Goal: Task Accomplishment & Management: Manage account settings

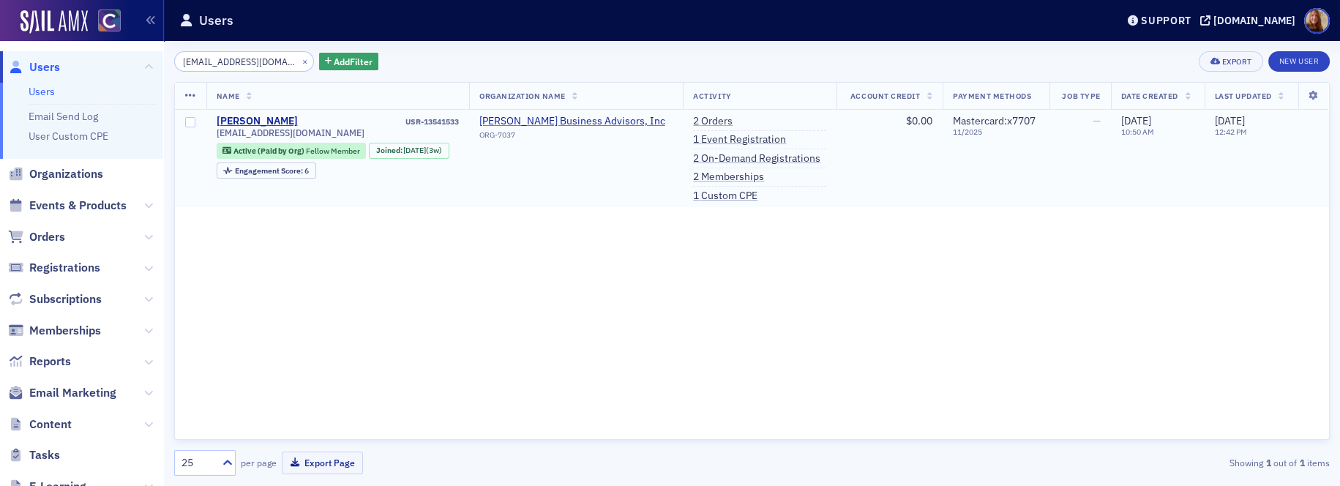
click at [583, 120] on span "[PERSON_NAME] Business Advisors, Inc" at bounding box center [572, 121] width 186 height 13
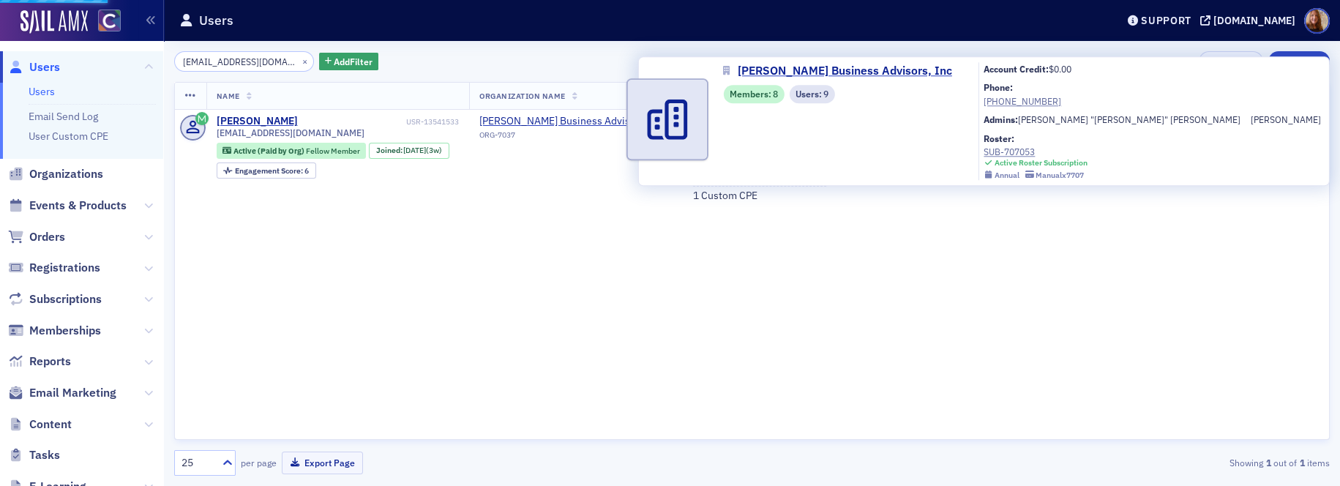
select select "US"
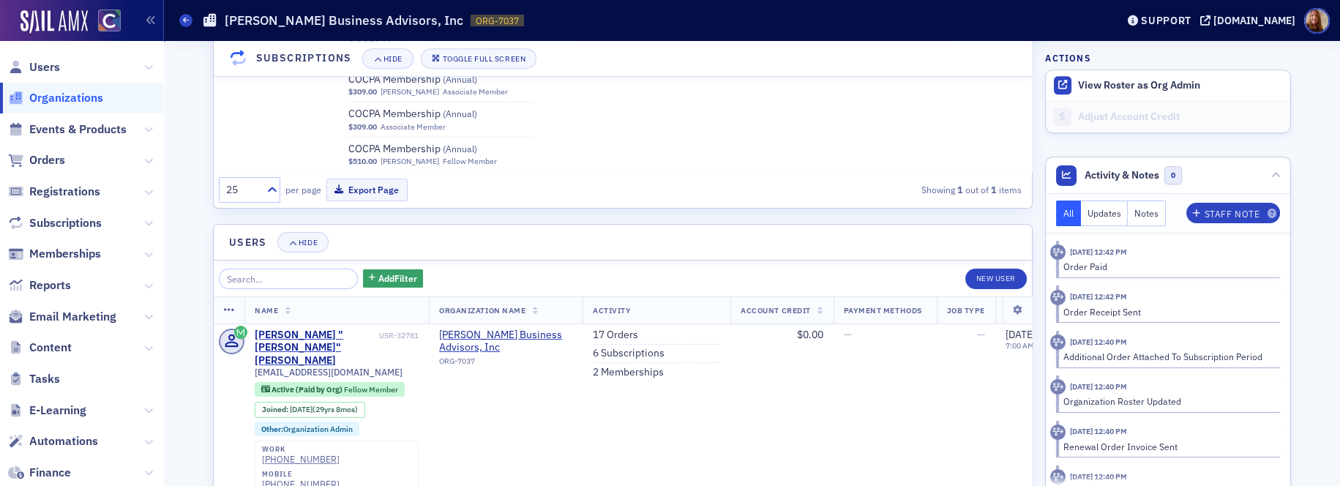
scroll to position [2006, 0]
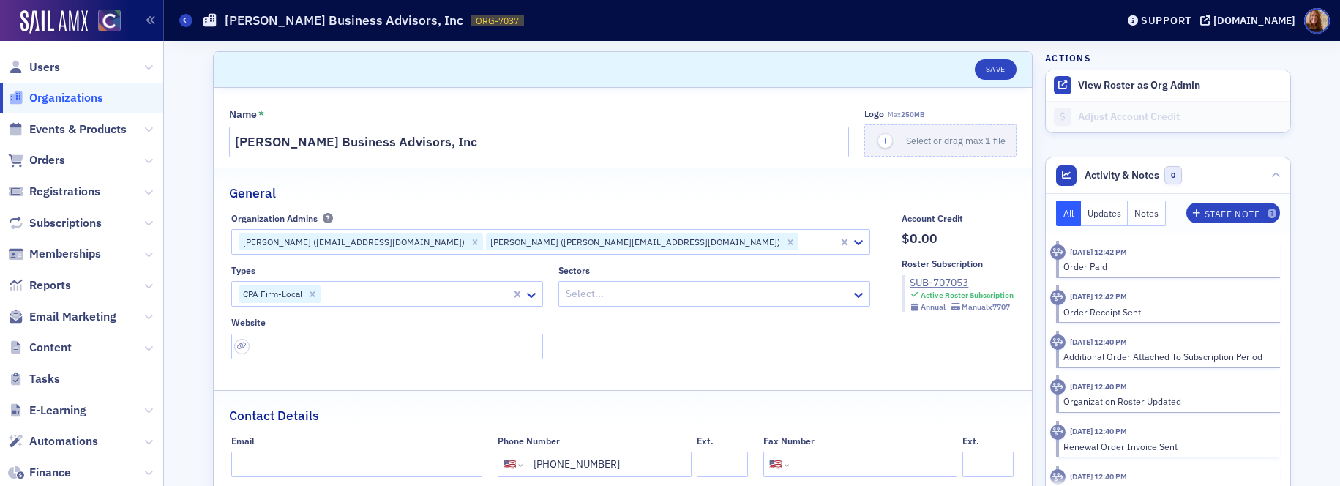
select select "US"
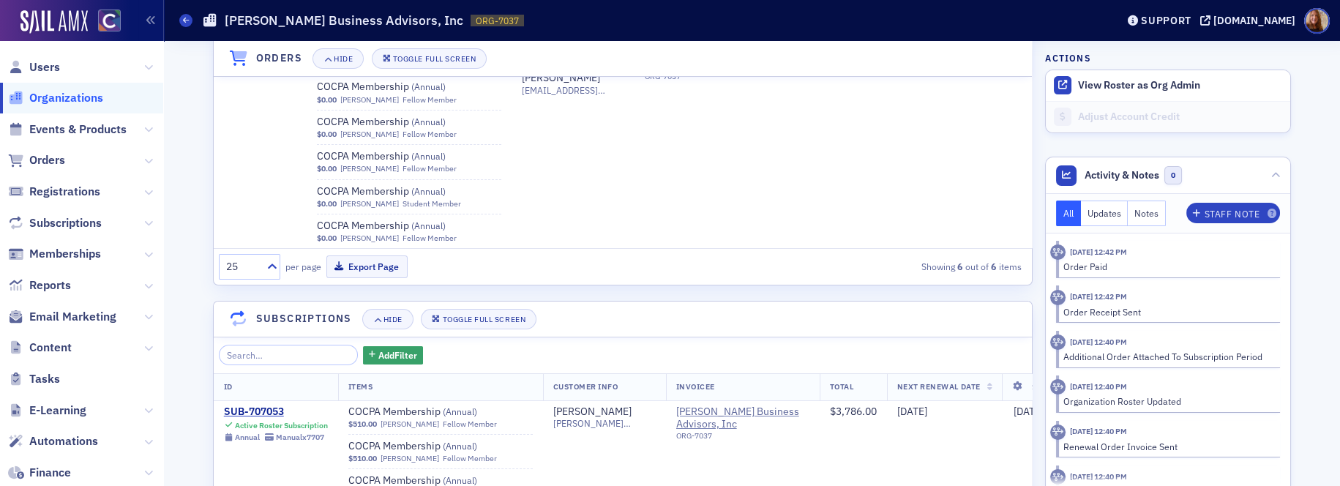
scroll to position [1224, 0]
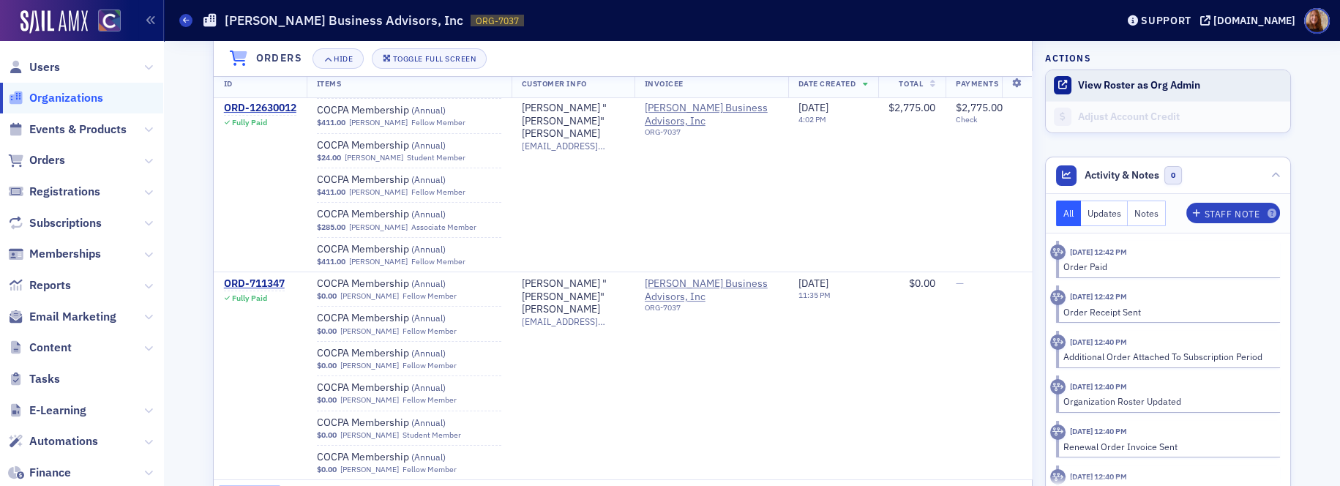
click at [1176, 83] on button "View Roster as Org Admin" at bounding box center [1139, 85] width 122 height 13
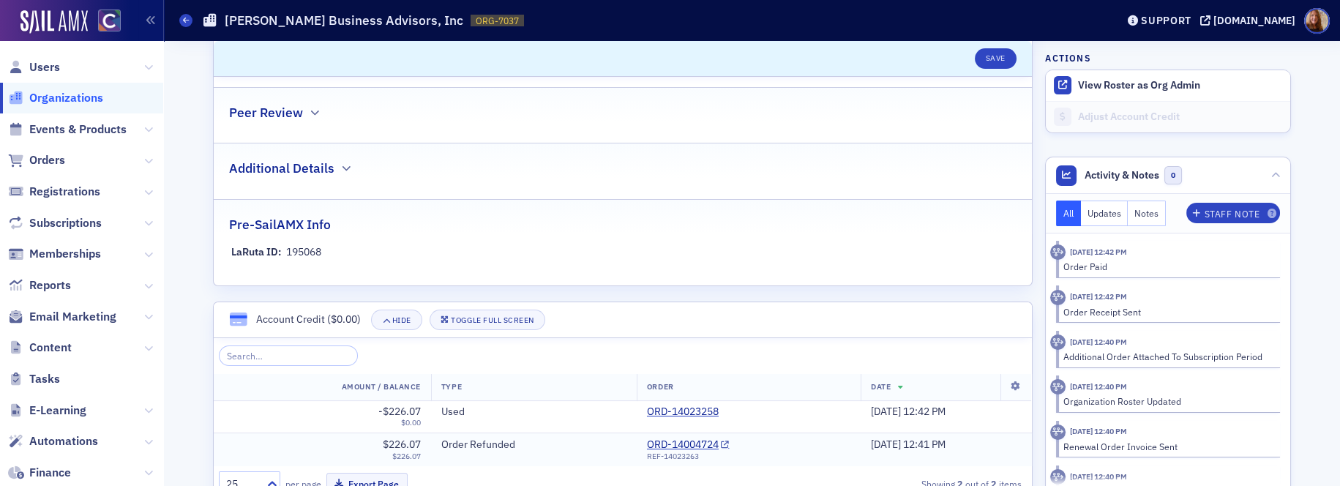
scroll to position [694, 0]
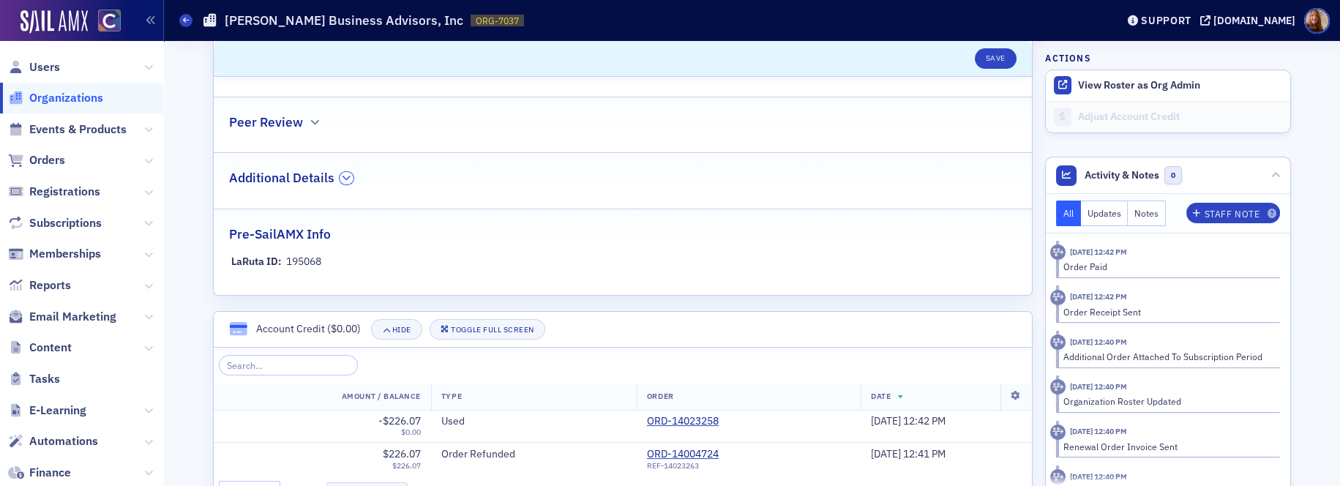
click at [342, 179] on icon "button" at bounding box center [346, 177] width 9 height 9
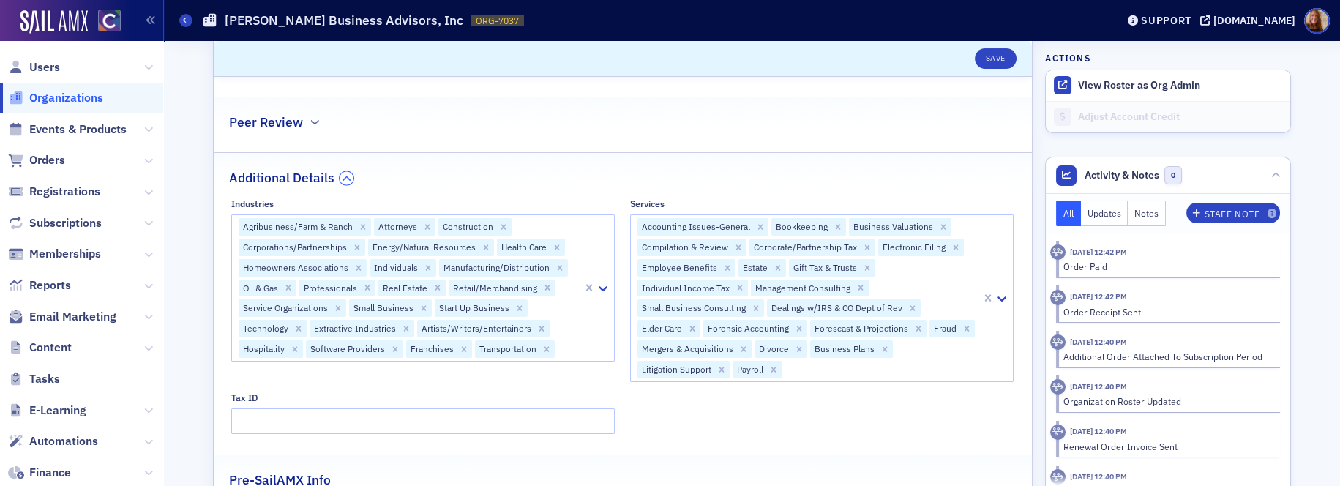
click at [342, 179] on icon "button" at bounding box center [346, 177] width 9 height 9
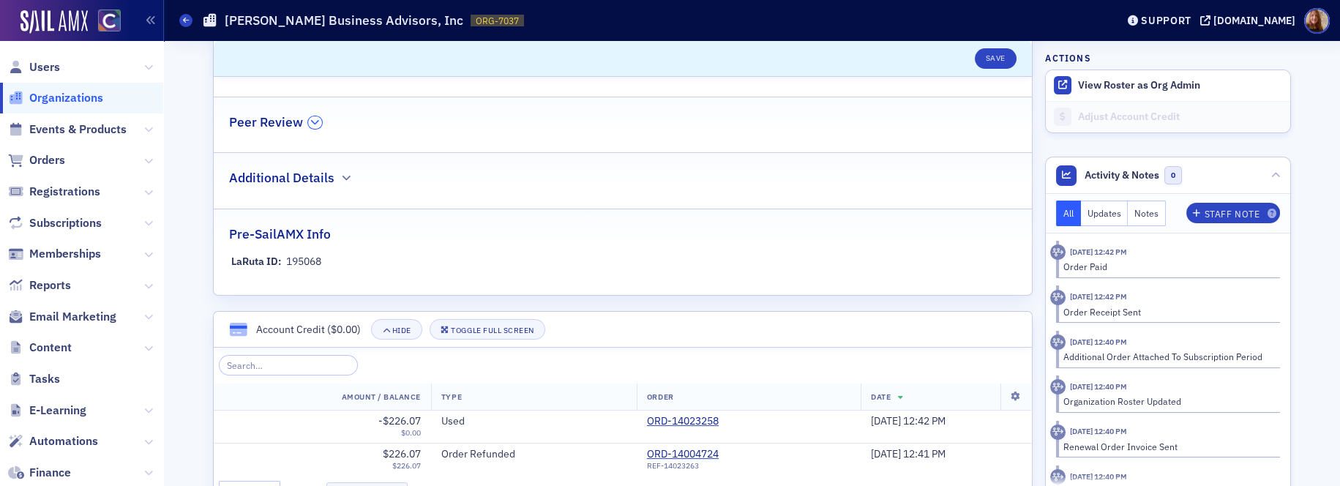
click at [310, 122] on icon "button" at bounding box center [314, 122] width 9 height 9
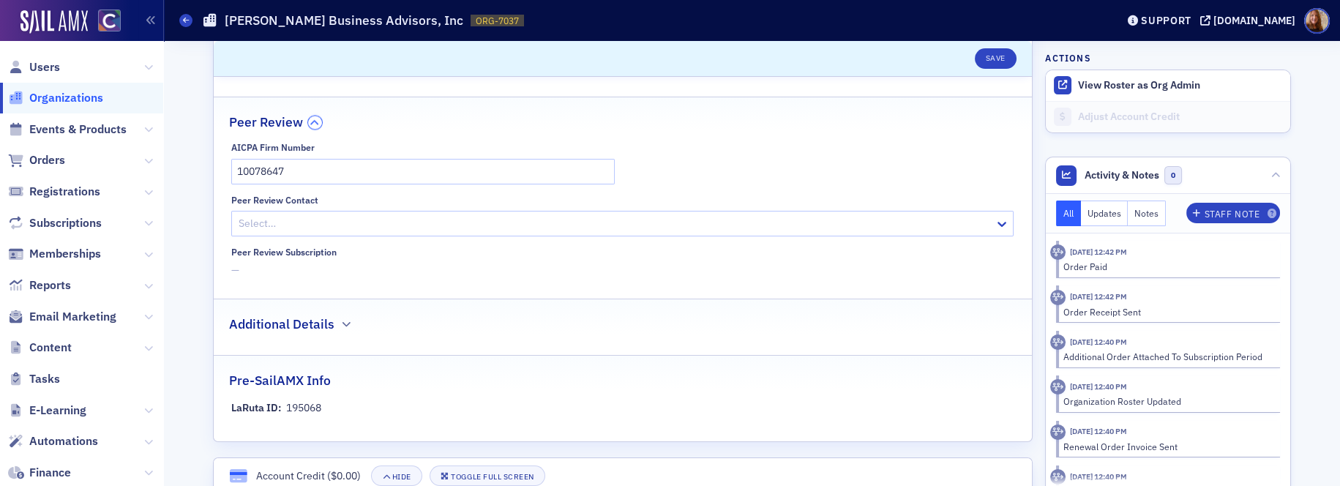
click at [310, 121] on icon "button" at bounding box center [314, 122] width 9 height 9
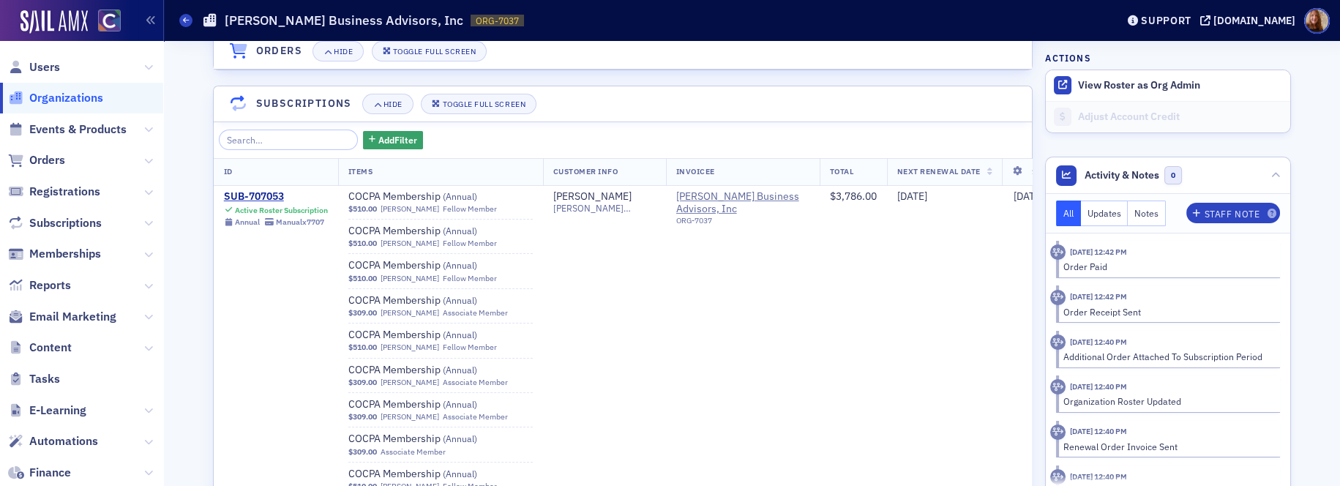
scroll to position [1683, 0]
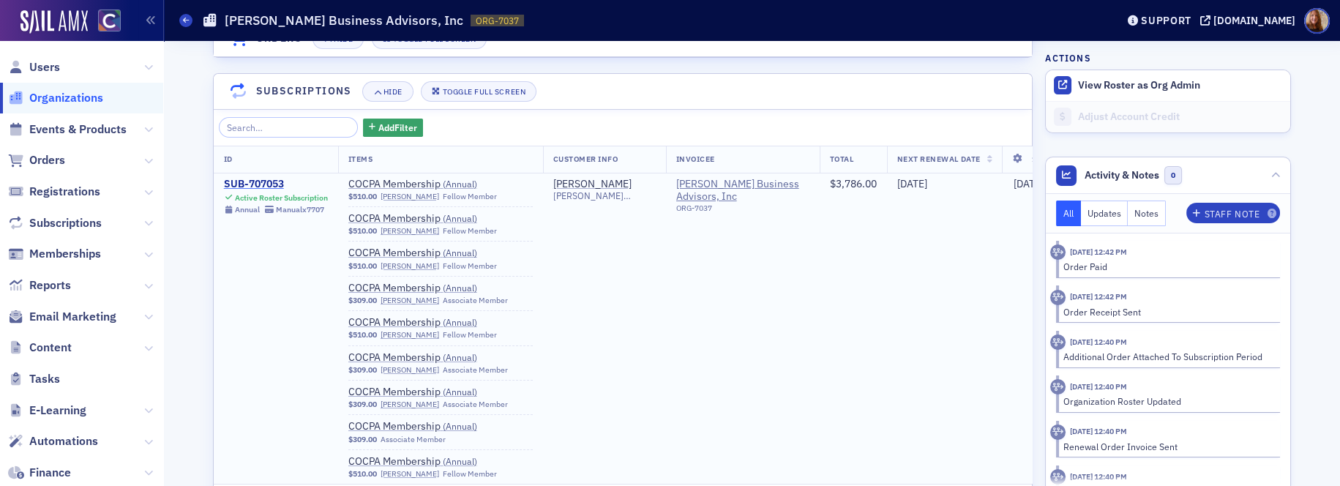
click at [266, 184] on div "SUB-707053" at bounding box center [276, 184] width 104 height 13
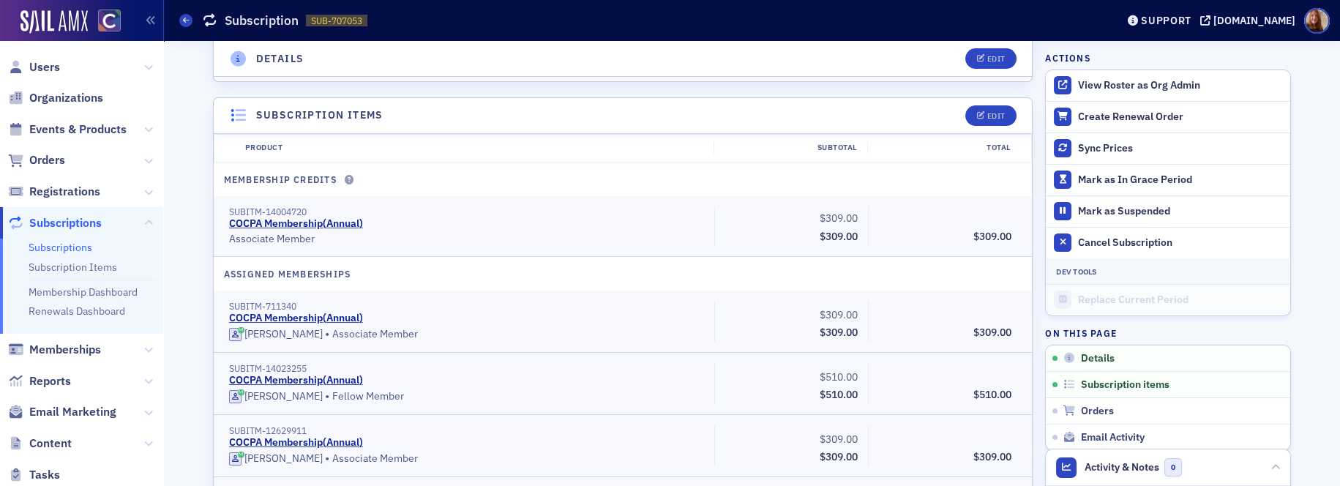
scroll to position [359, 0]
click at [991, 111] on button "Edit" at bounding box center [990, 118] width 50 height 20
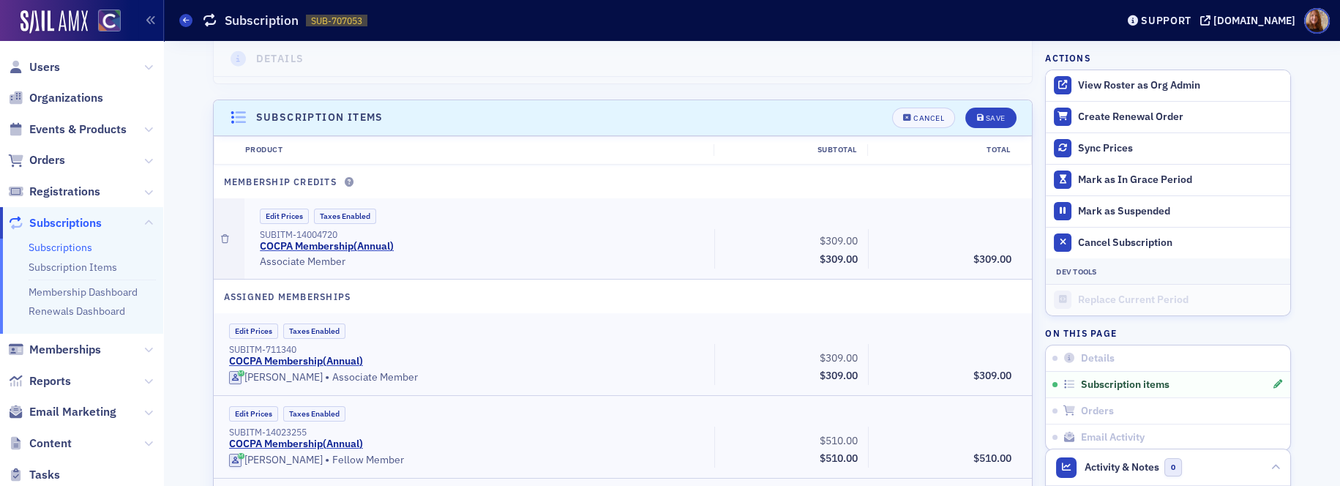
scroll to position [410, 0]
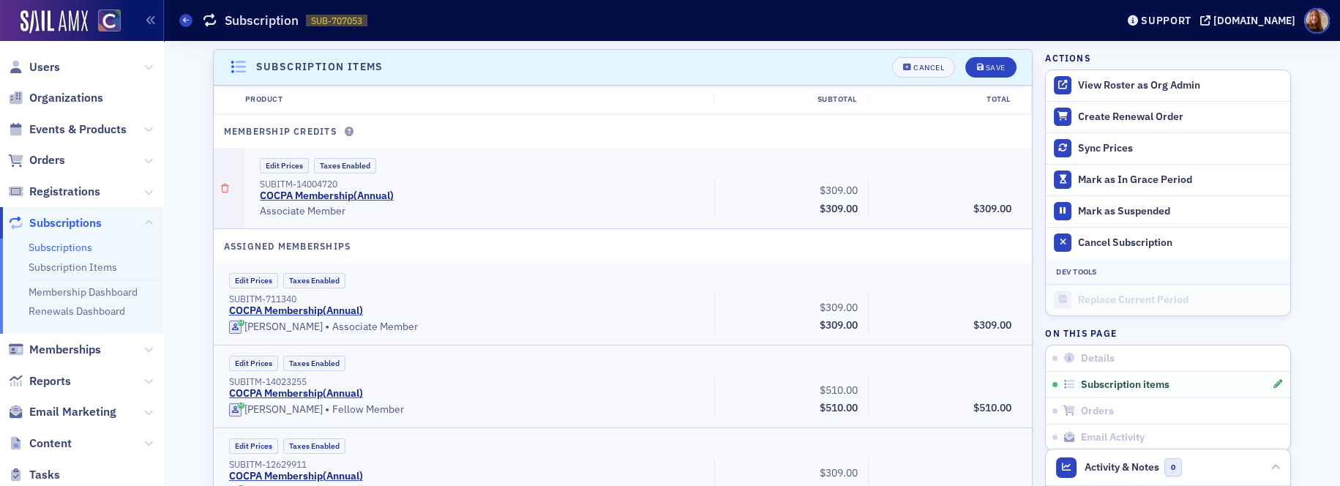
click at [222, 187] on icon "button" at bounding box center [225, 188] width 8 height 9
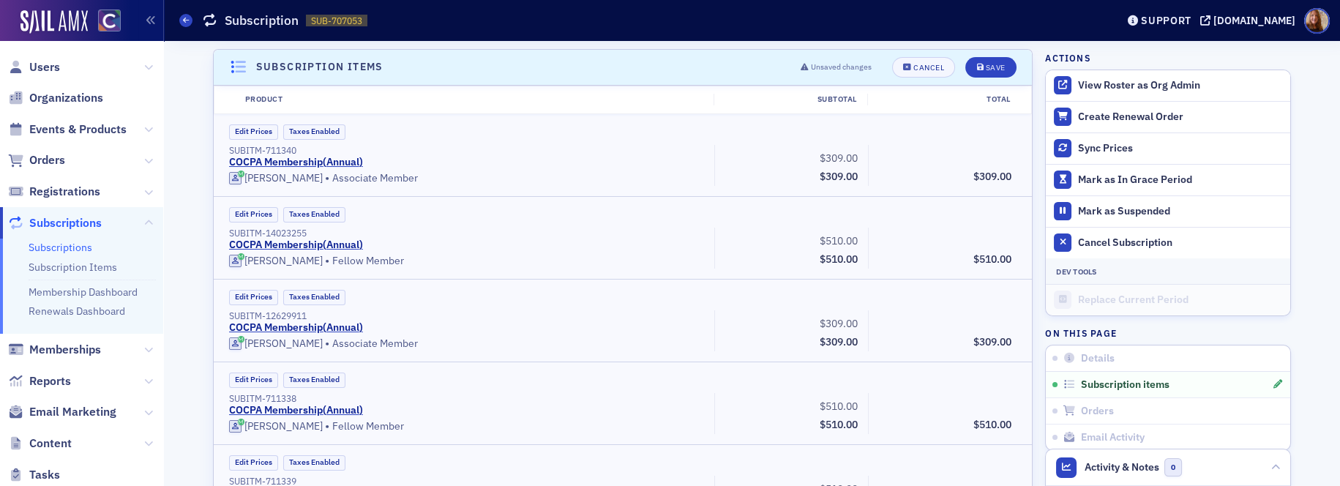
scroll to position [260, 0]
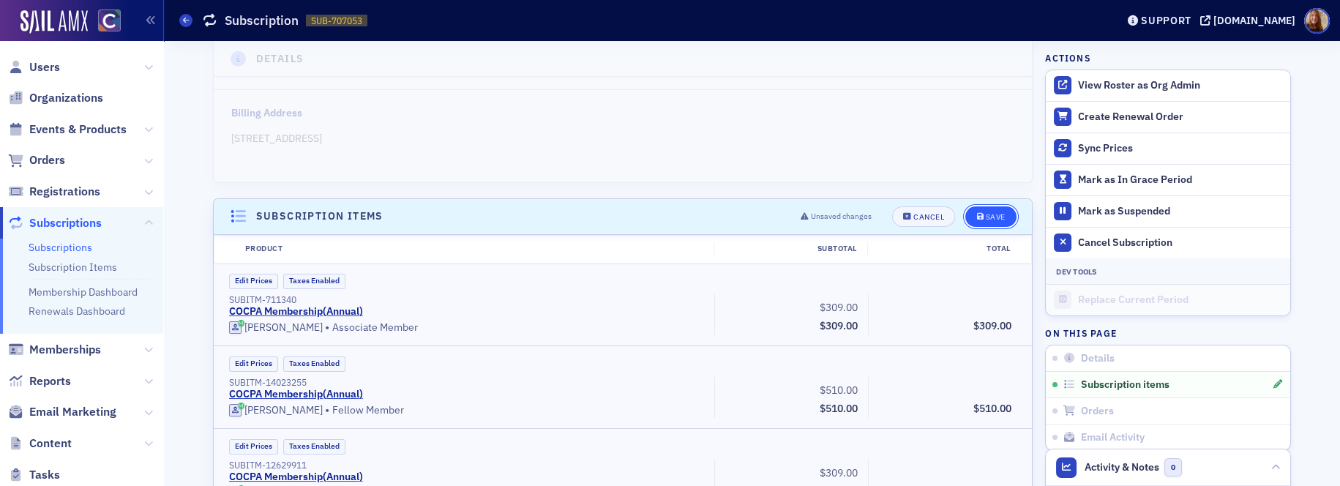
click at [985, 217] on div "Save" at bounding box center [995, 217] width 20 height 8
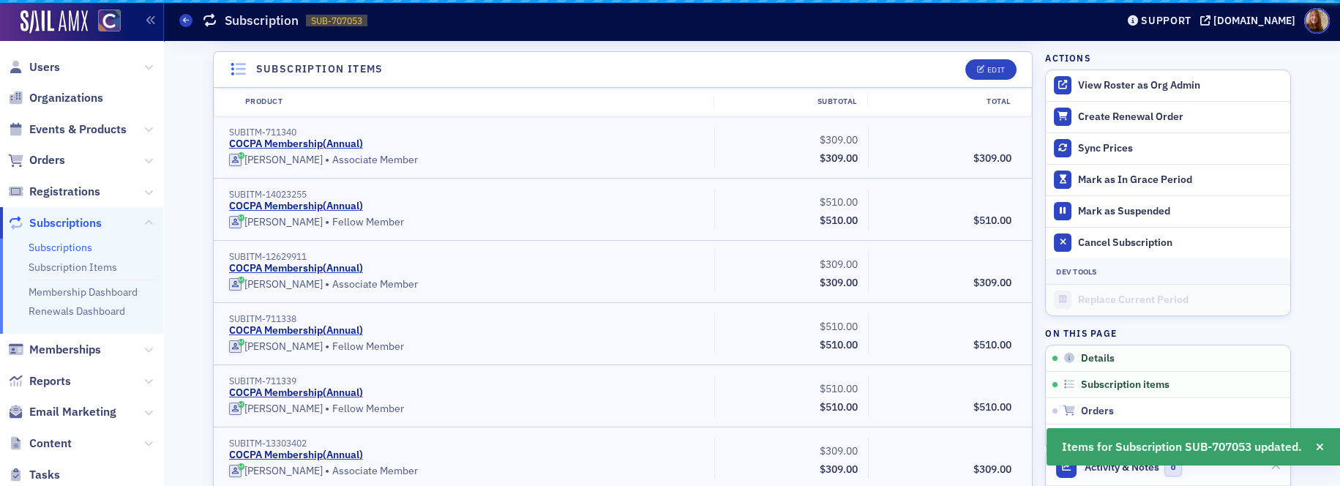
scroll to position [410, 0]
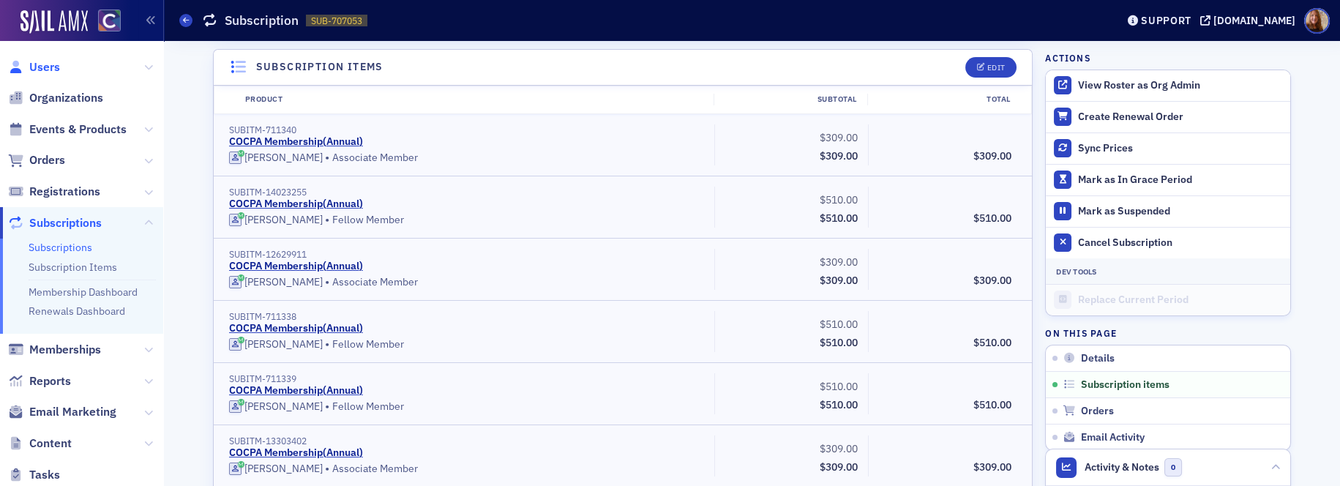
click at [42, 66] on span "Users" at bounding box center [44, 67] width 31 height 16
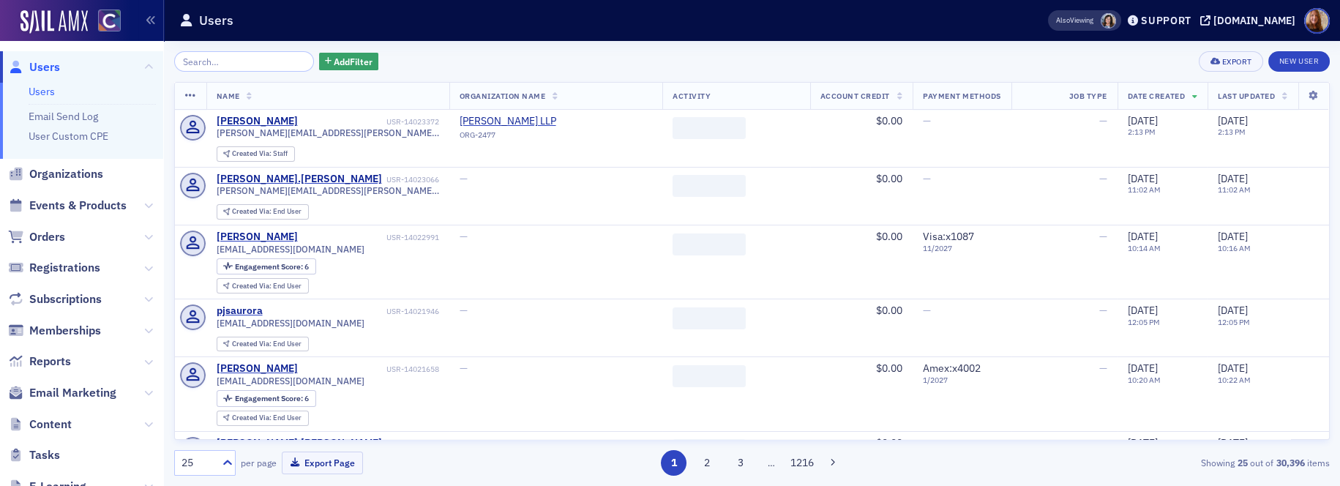
click at [249, 64] on input "search" at bounding box center [244, 61] width 140 height 20
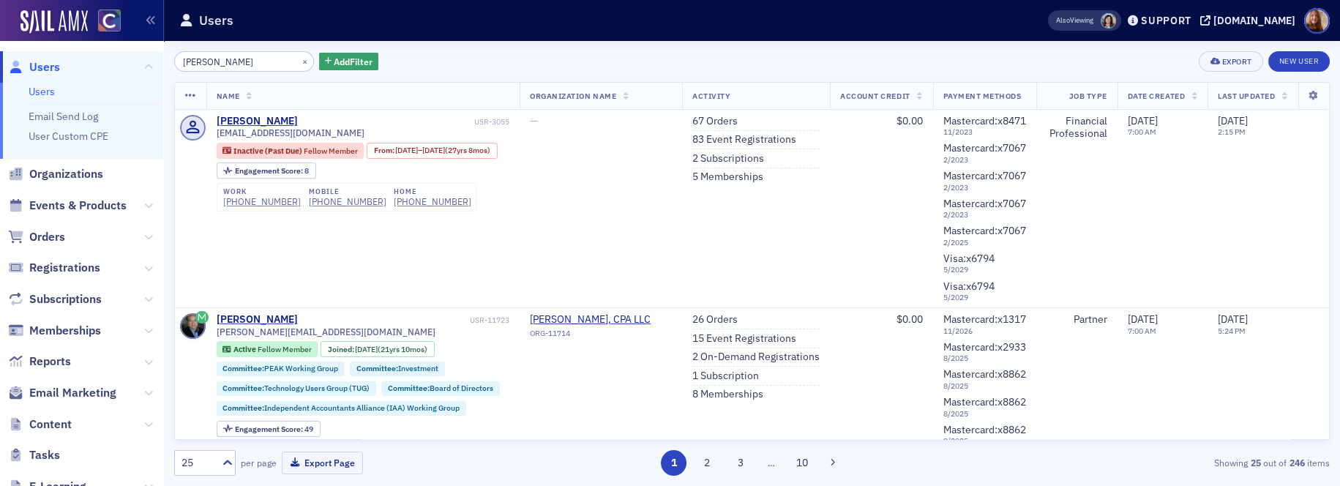
type input "[PERSON_NAME]"
click at [755, 57] on div "[PERSON_NAME] × Add Filter Export New User" at bounding box center [751, 61] width 1155 height 20
click at [714, 118] on link "67 Orders" at bounding box center [714, 121] width 45 height 13
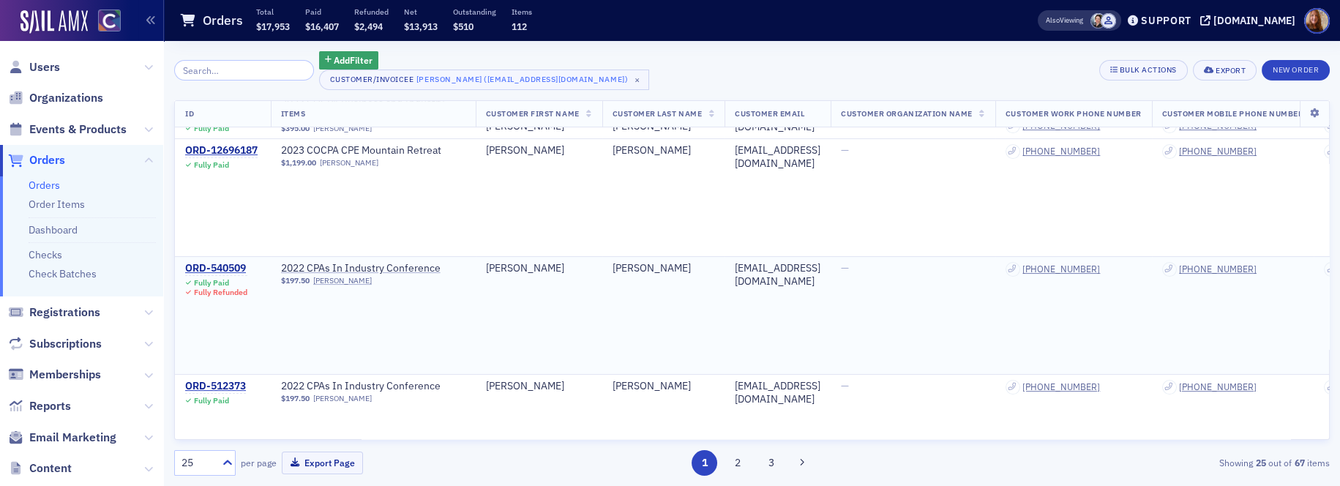
scroll to position [1676, 0]
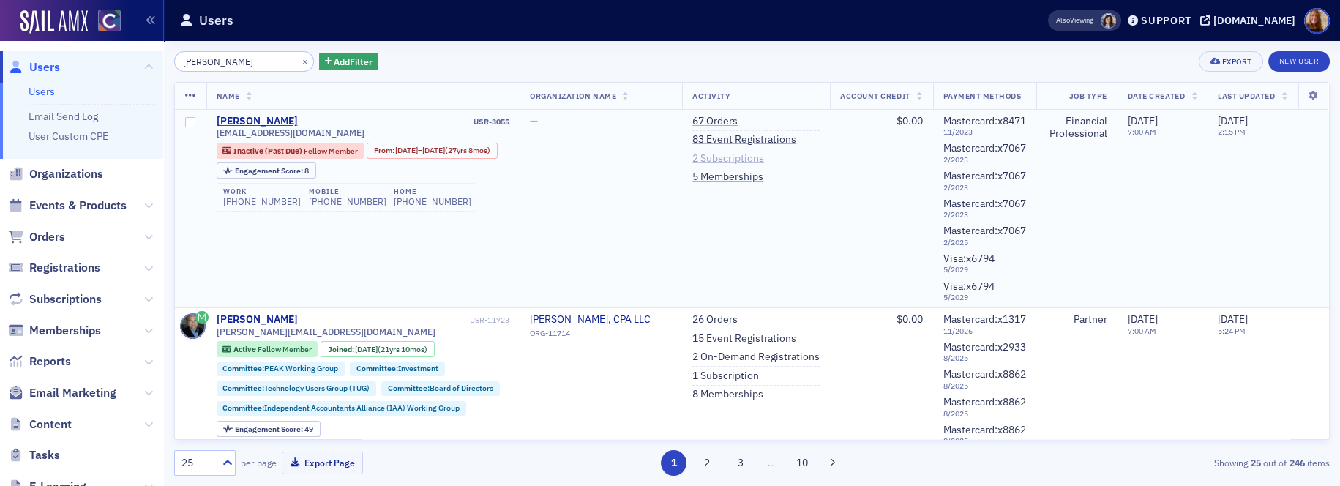
click at [747, 158] on link "2 Subscriptions" at bounding box center [728, 158] width 72 height 13
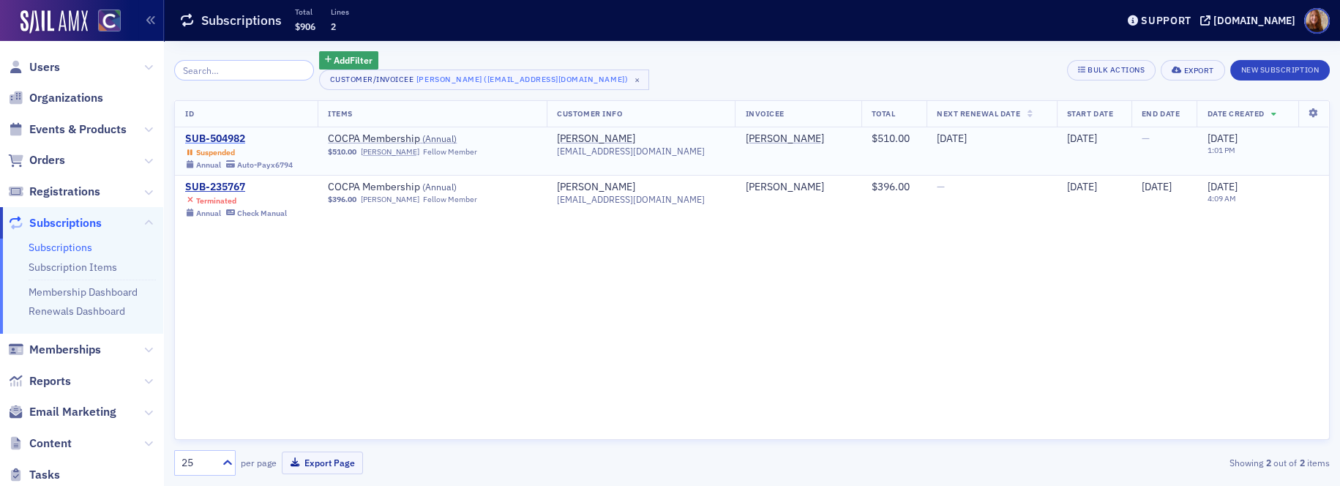
click at [225, 141] on div "SUB-504982" at bounding box center [239, 138] width 108 height 13
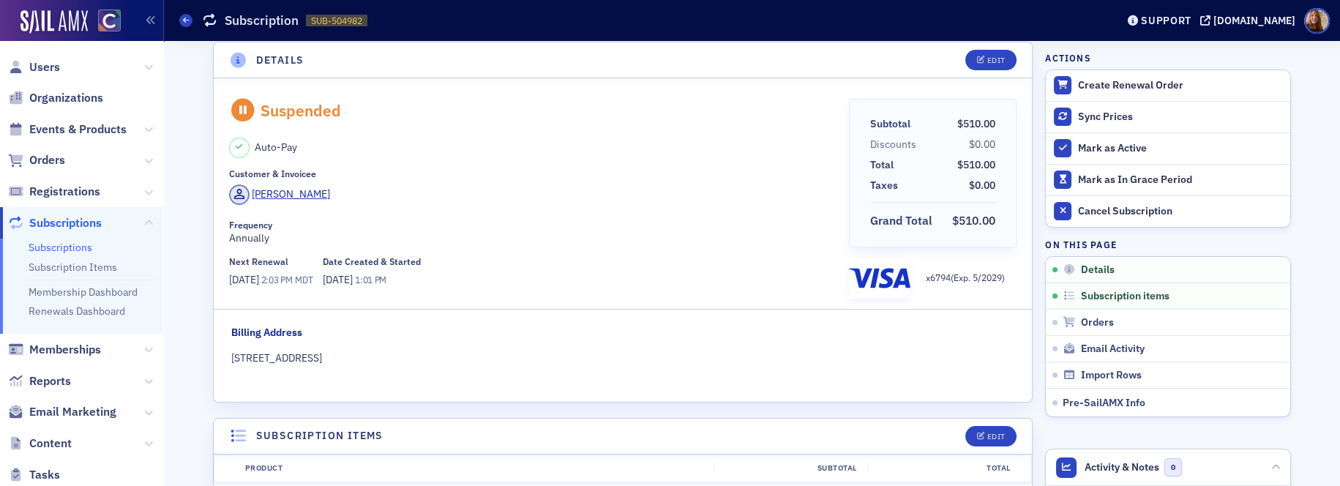
scroll to position [89, 0]
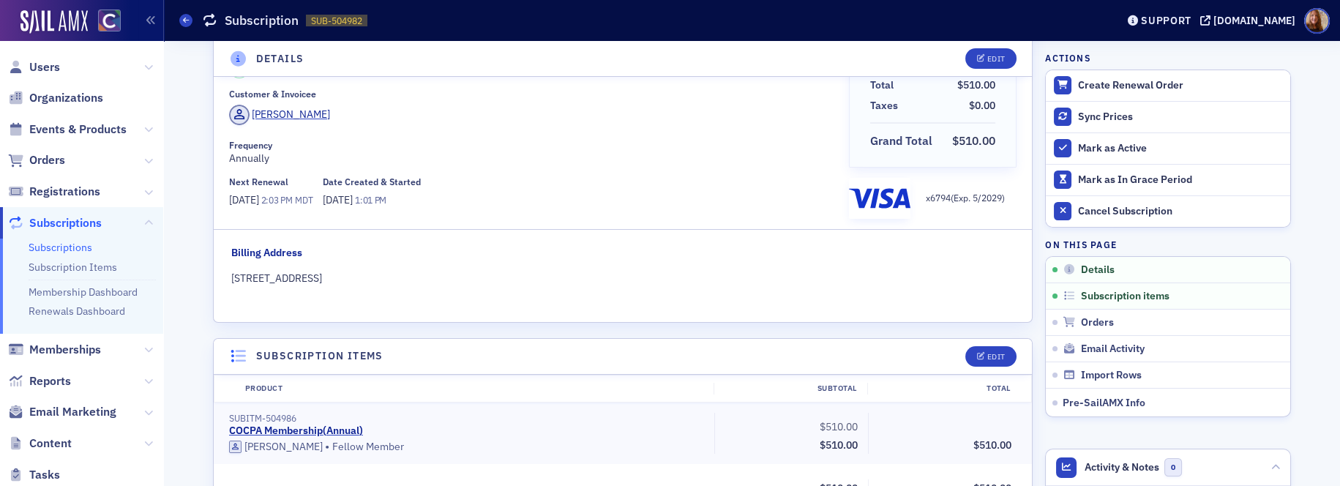
click at [651, 285] on fieldset "Billing Address [STREET_ADDRESS]" at bounding box center [622, 270] width 782 height 51
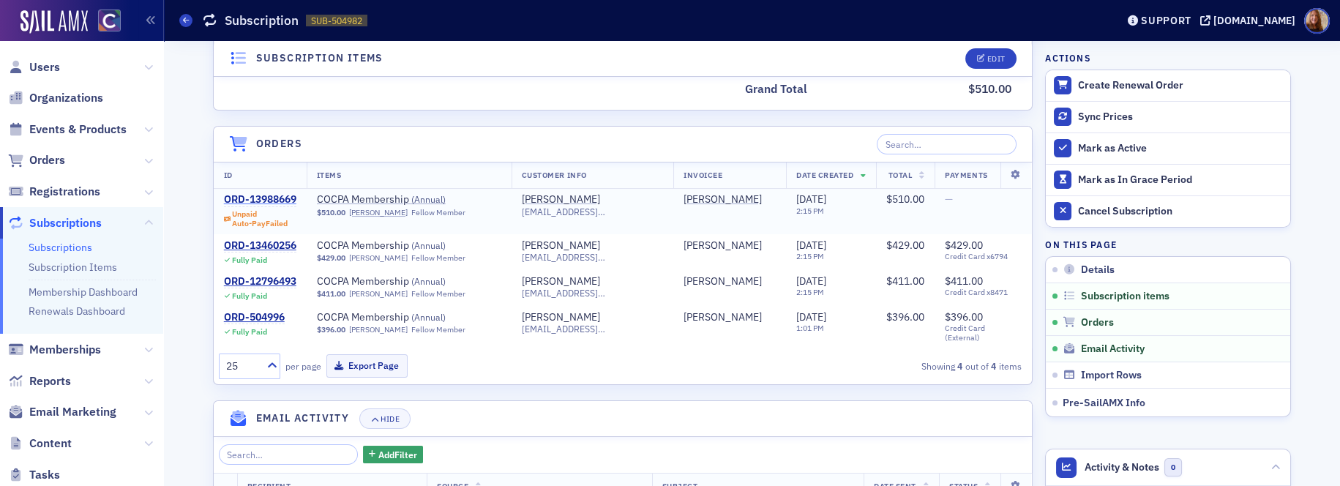
click at [260, 198] on div "ORD-13988669" at bounding box center [260, 199] width 72 height 13
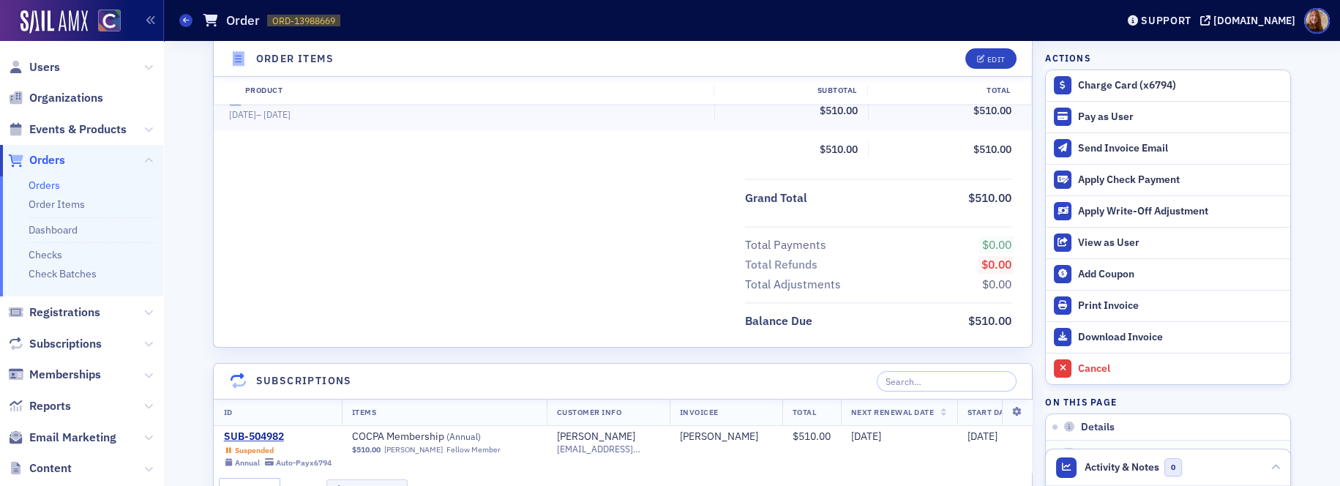
click at [416, 293] on div "Grand Total $510.00 Total Payments $0.00 Total Refunds $0.00 Total Adjustments …" at bounding box center [623, 255] width 818 height 152
click at [256, 436] on div "SUB-504982" at bounding box center [278, 436] width 108 height 13
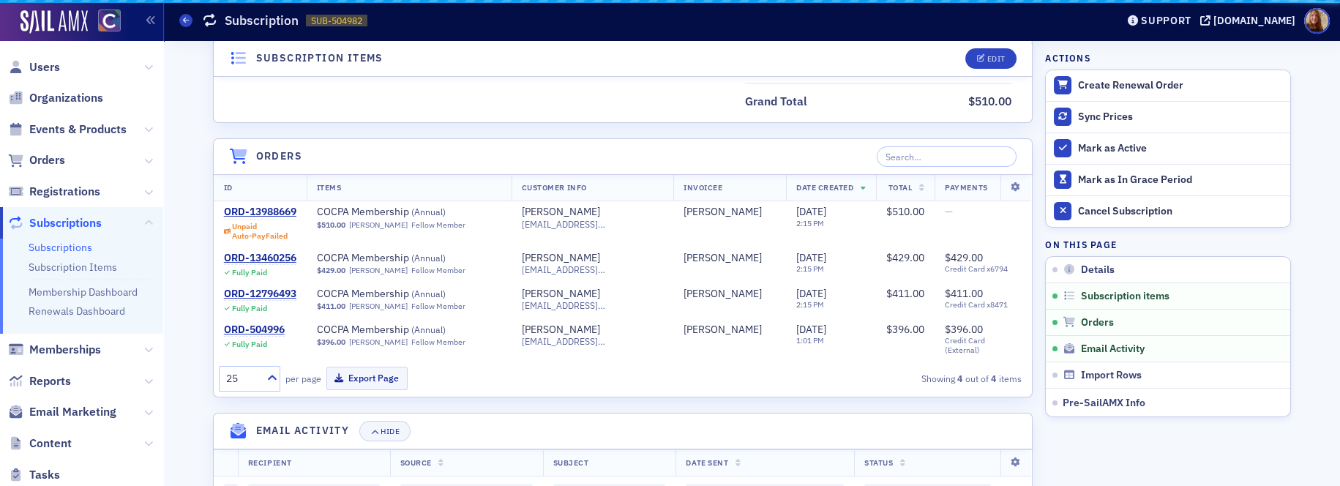
scroll to position [537, 0]
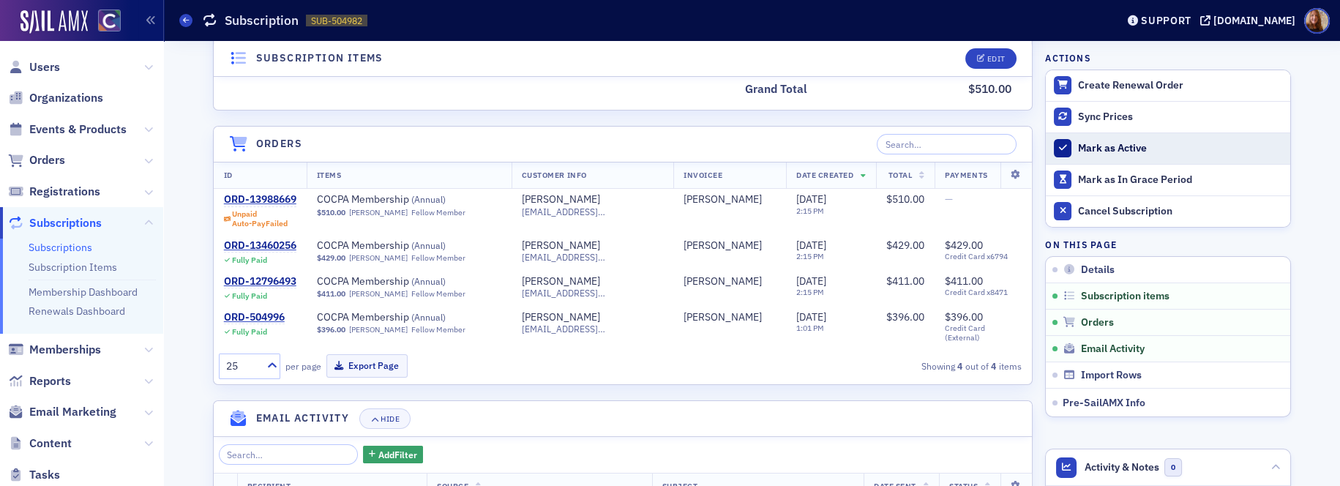
click at [1080, 146] on div "Mark as Active" at bounding box center [1180, 148] width 205 height 13
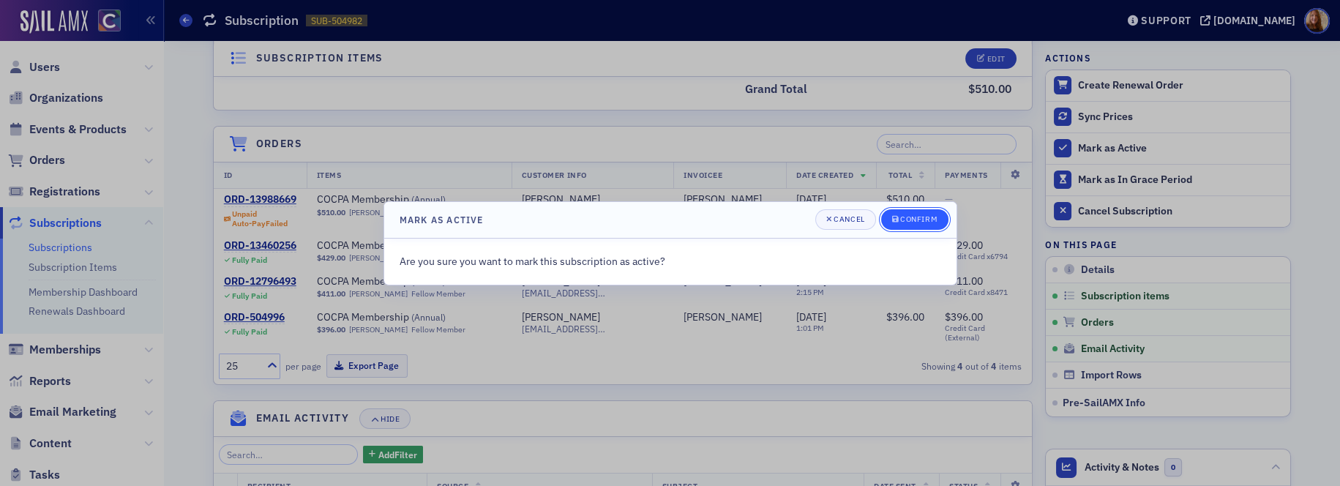
click at [935, 220] on div "Confirm" at bounding box center [918, 219] width 37 height 8
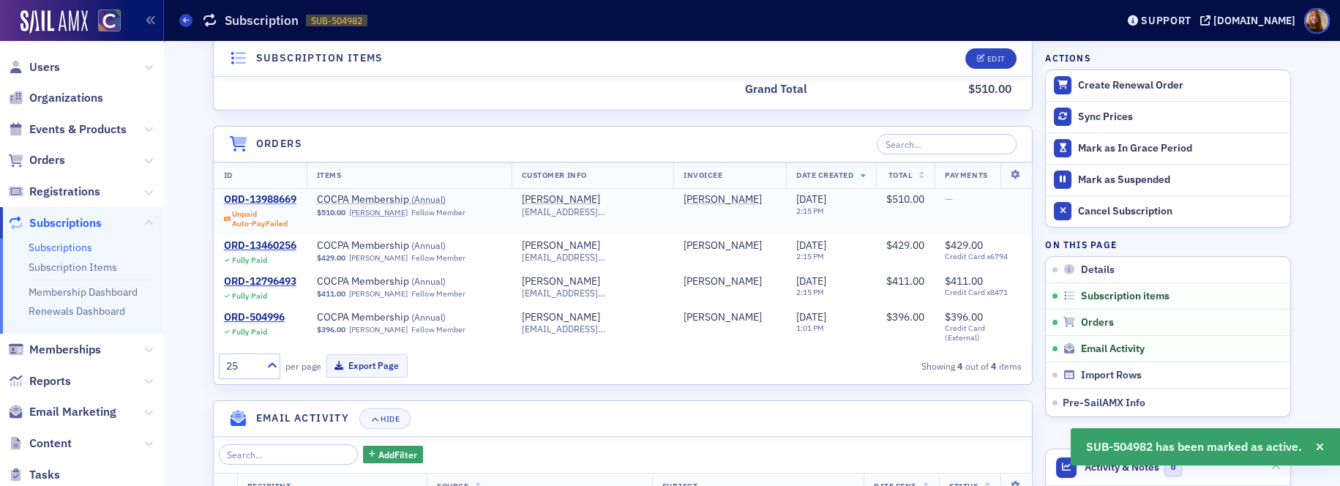
click at [254, 197] on div "ORD-13988669" at bounding box center [260, 199] width 72 height 13
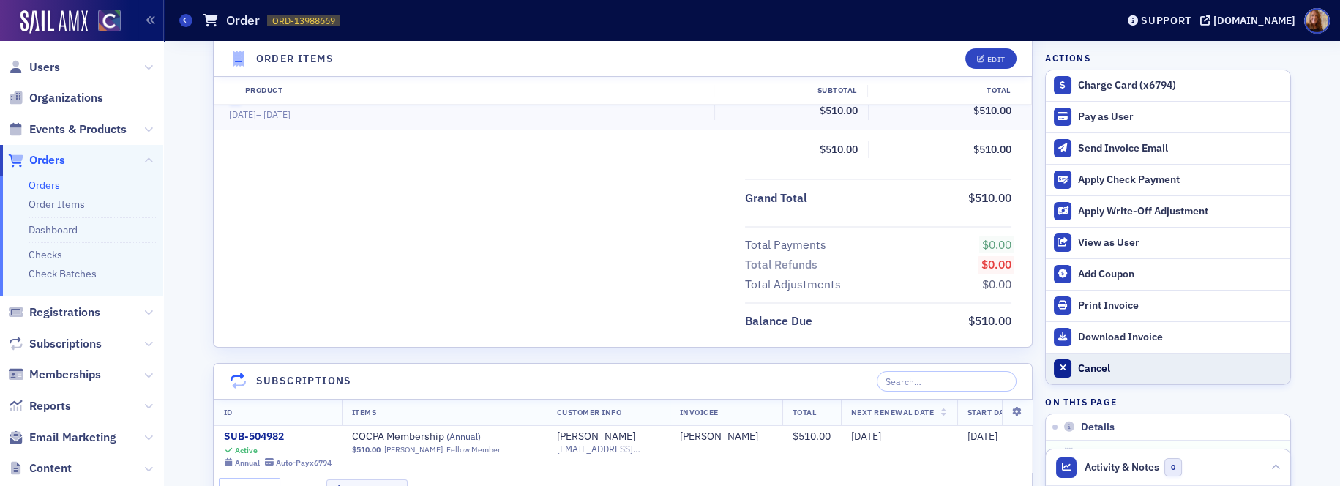
click at [1096, 364] on div "Cancel" at bounding box center [1180, 368] width 205 height 13
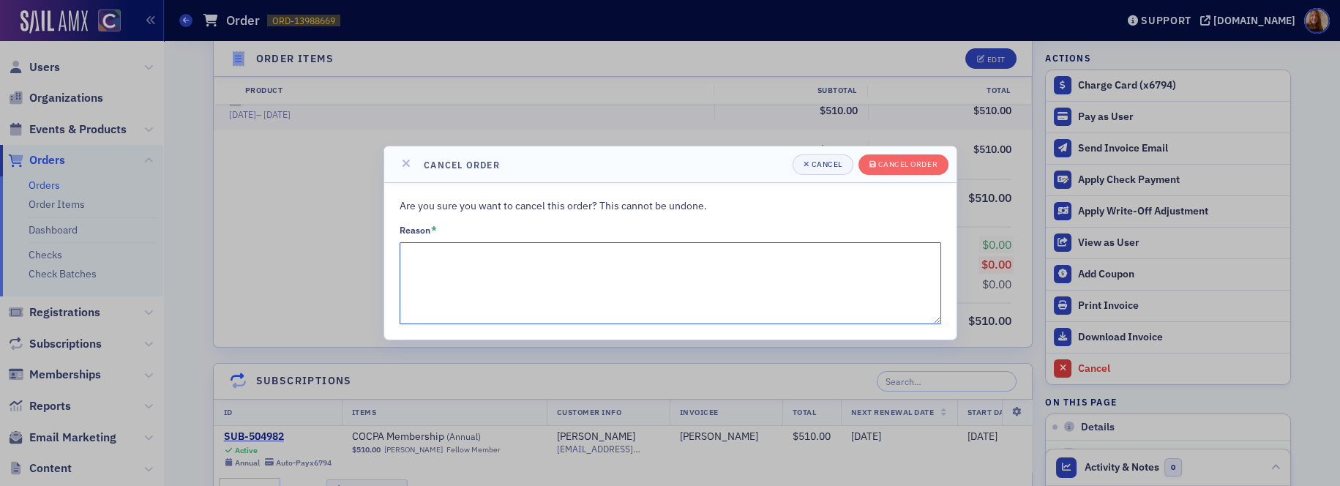
click at [545, 274] on textarea "Reason *" at bounding box center [669, 283] width 541 height 82
click at [447, 260] on textarea "offering Grace period until [DATE]" at bounding box center [669, 283] width 541 height 82
type textarea "offering grace period until [DATE]"
click at [927, 167] on div "Cancel order" at bounding box center [907, 164] width 59 height 8
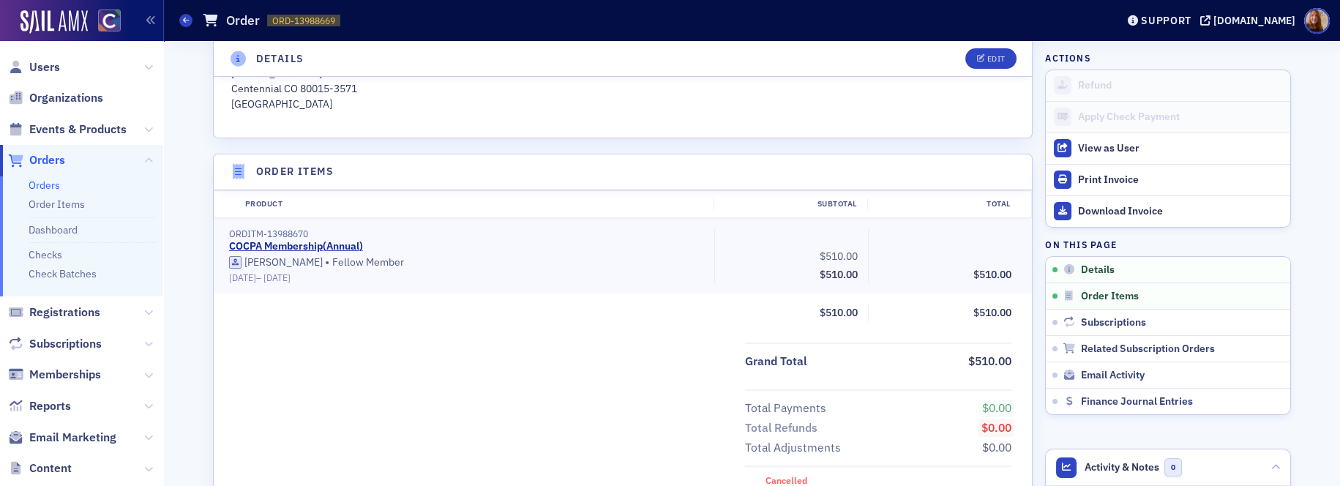
scroll to position [818, 0]
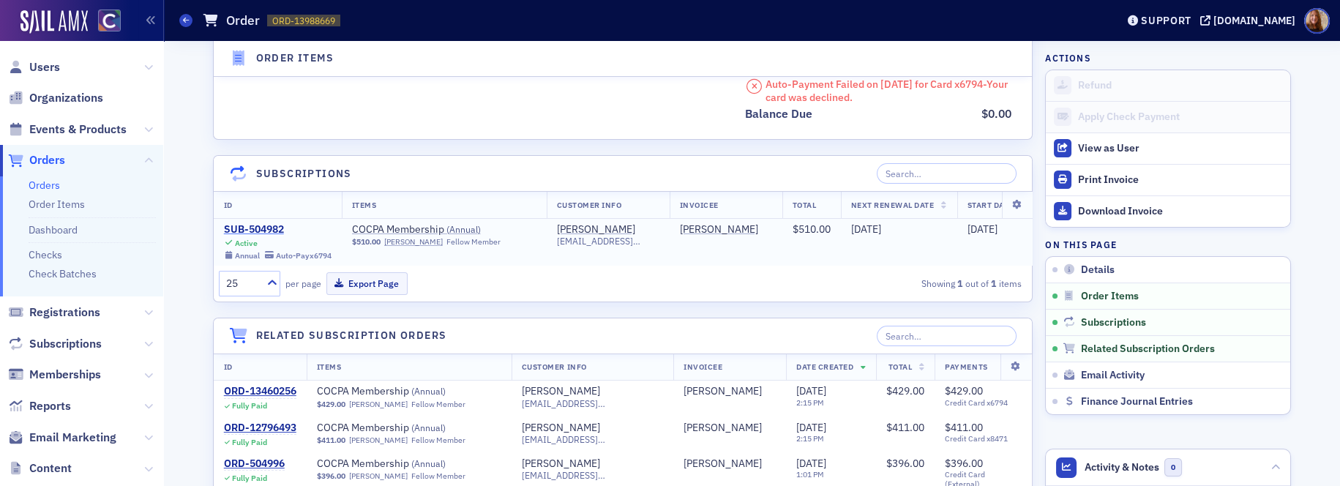
click at [252, 227] on div "SUB-504982" at bounding box center [278, 229] width 108 height 13
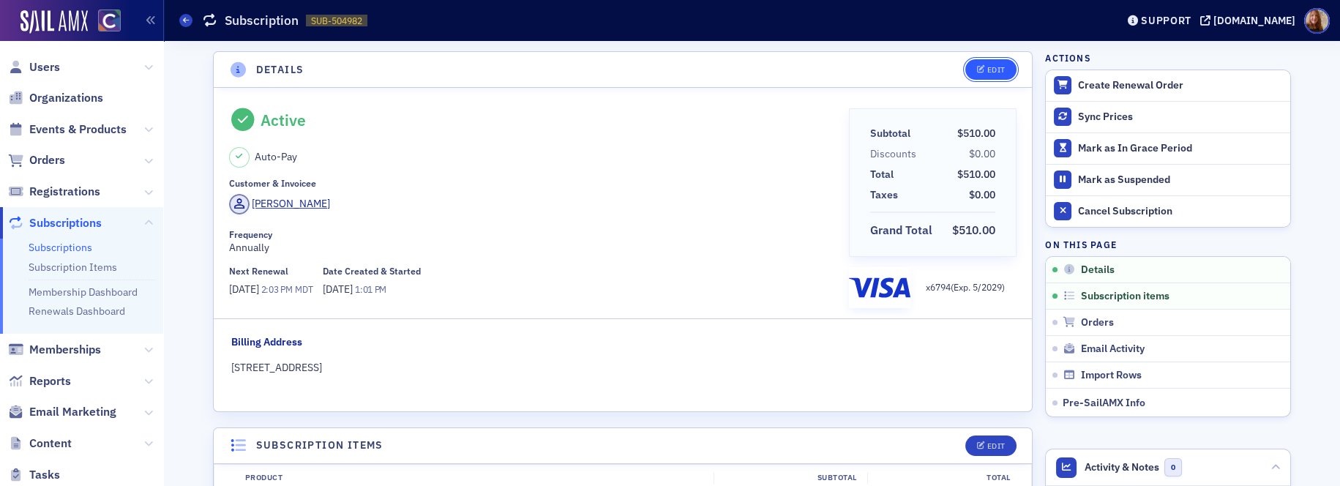
click at [990, 69] on div "Edit" at bounding box center [996, 70] width 18 height 8
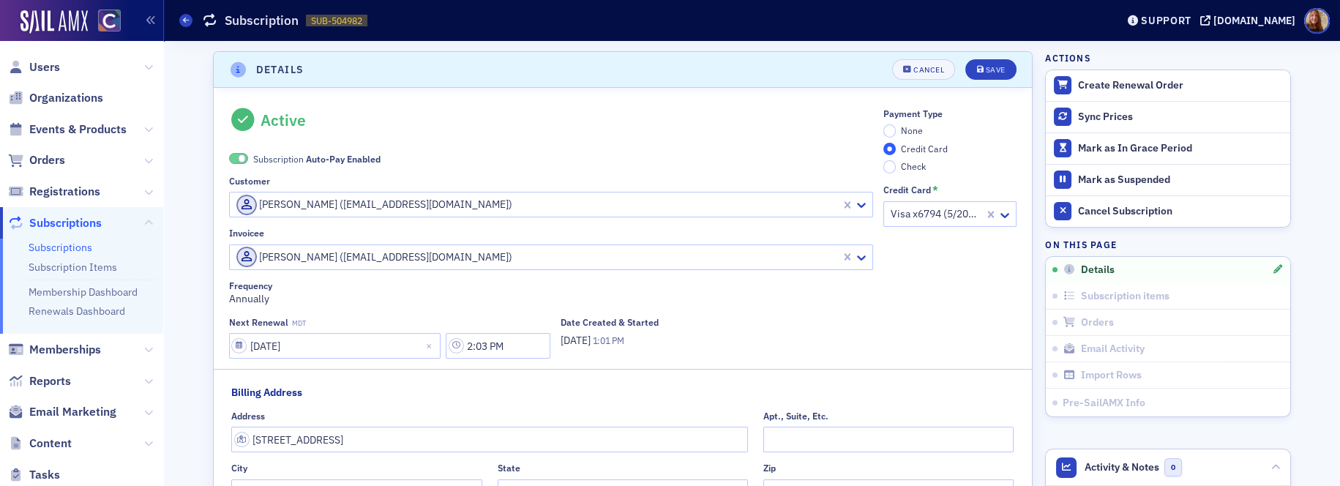
scroll to position [2, 0]
click at [279, 350] on input "[DATE]" at bounding box center [335, 344] width 212 height 26
select select "7"
select select "2026"
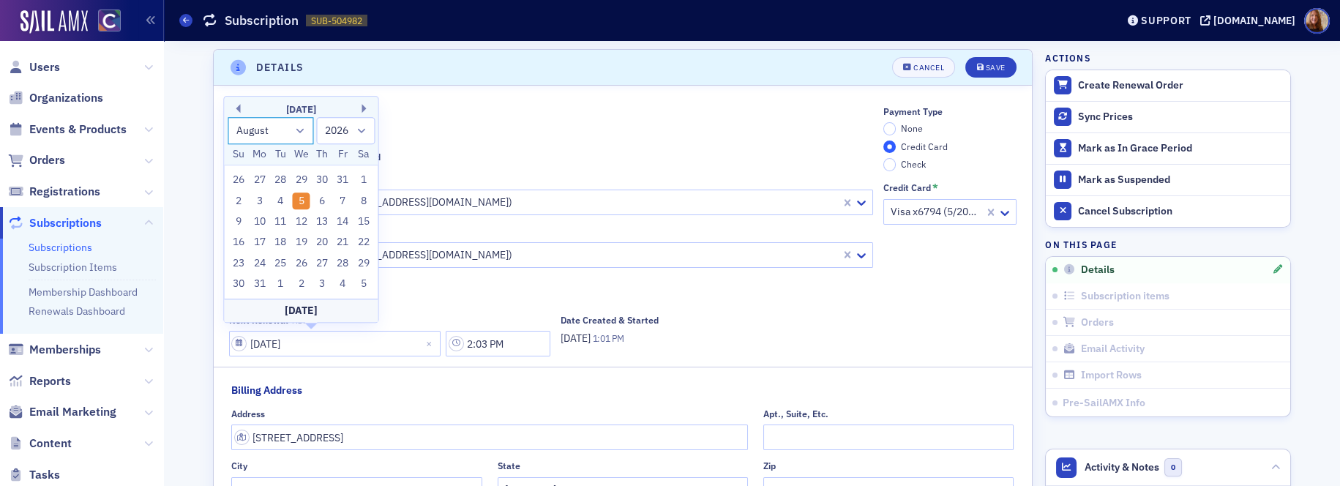
click at [302, 132] on select "January February March April May June July August September October November De…" at bounding box center [271, 130] width 86 height 27
select select "0"
click at [228, 138] on select "January February March April May June July August September October November De…" at bounding box center [271, 130] width 86 height 27
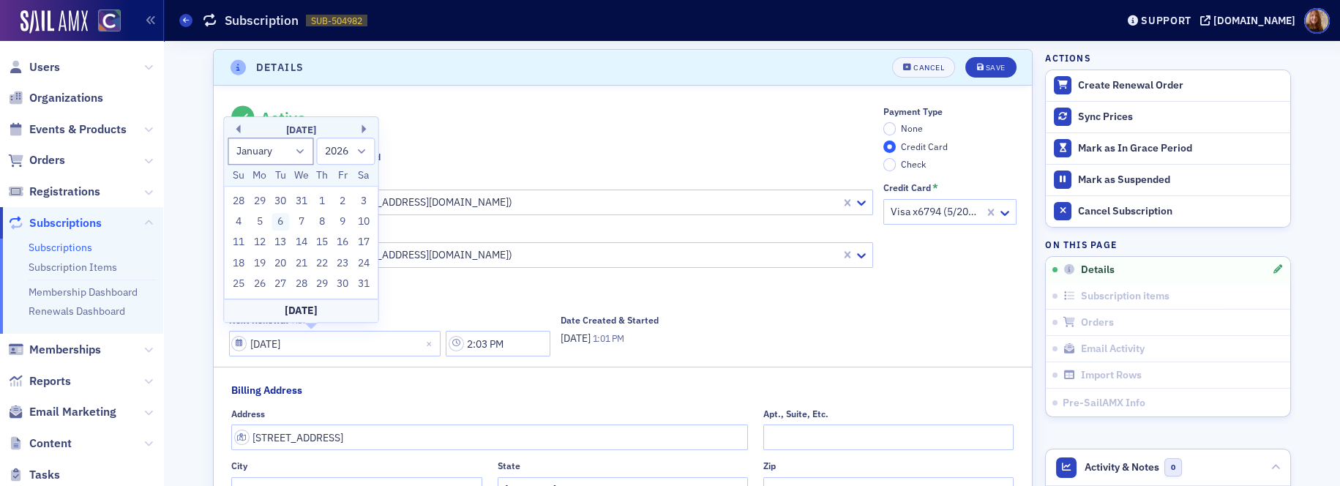
click at [282, 225] on div "6" at bounding box center [280, 222] width 18 height 18
type input "[DATE]"
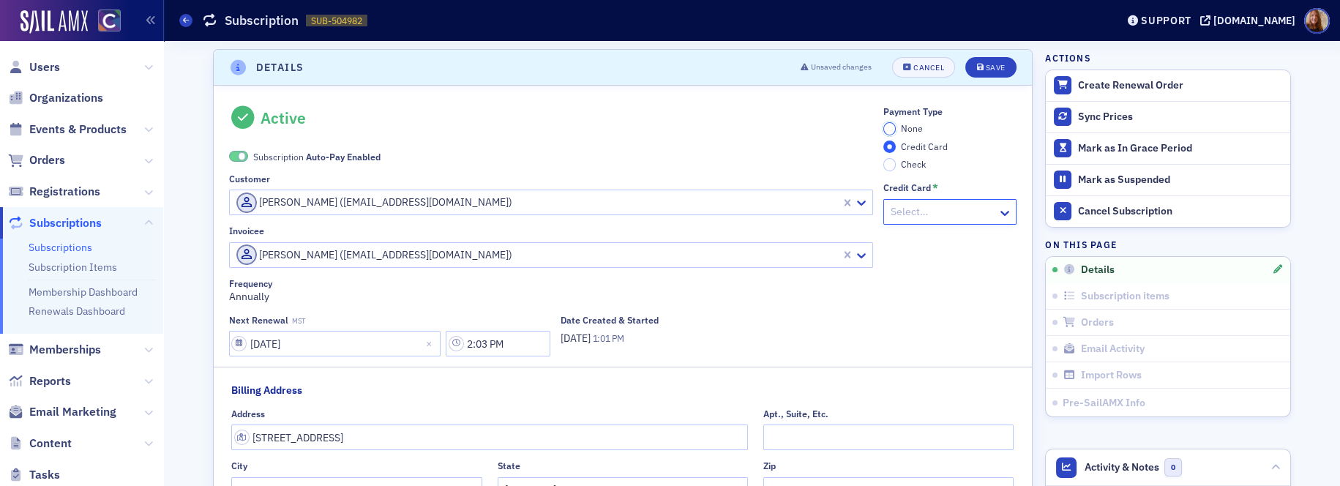
click at [885, 130] on input "None" at bounding box center [889, 128] width 13 height 13
click at [993, 70] on div "Save" at bounding box center [995, 68] width 20 height 8
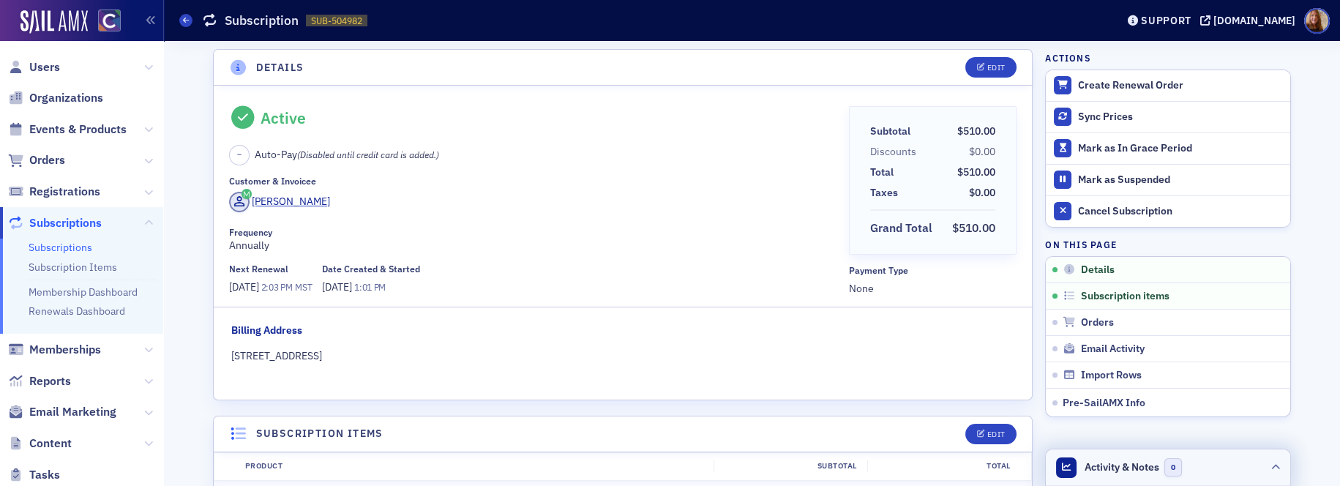
click at [1209, 462] on header "Activity & Notes 0" at bounding box center [1167, 467] width 244 height 37
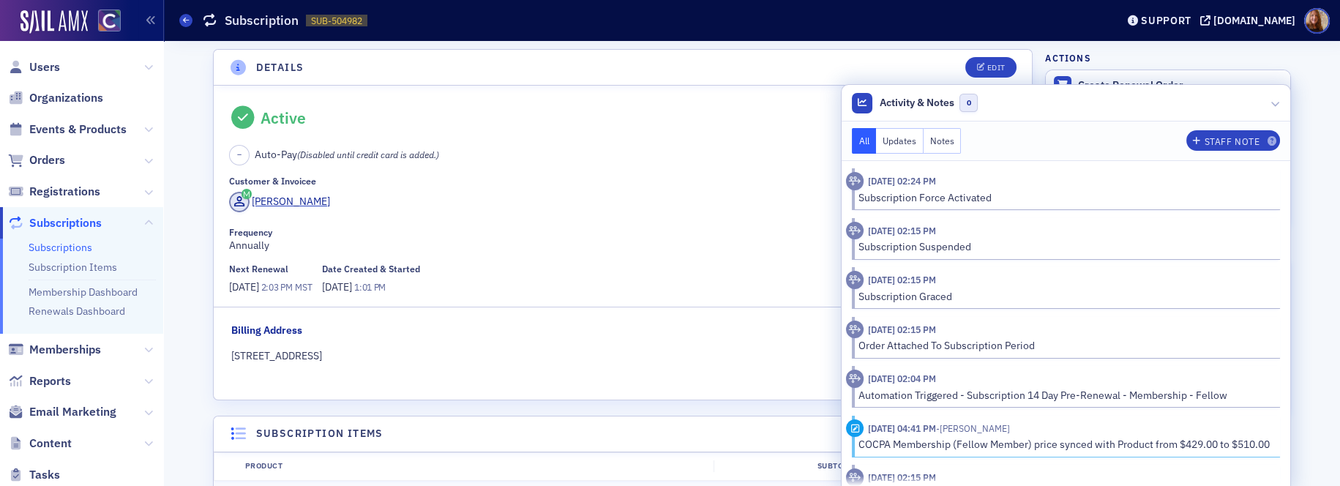
drag, startPoint x: 927, startPoint y: 140, endPoint x: 935, endPoint y: 137, distance: 8.6
click at [927, 140] on button "Notes" at bounding box center [942, 141] width 38 height 26
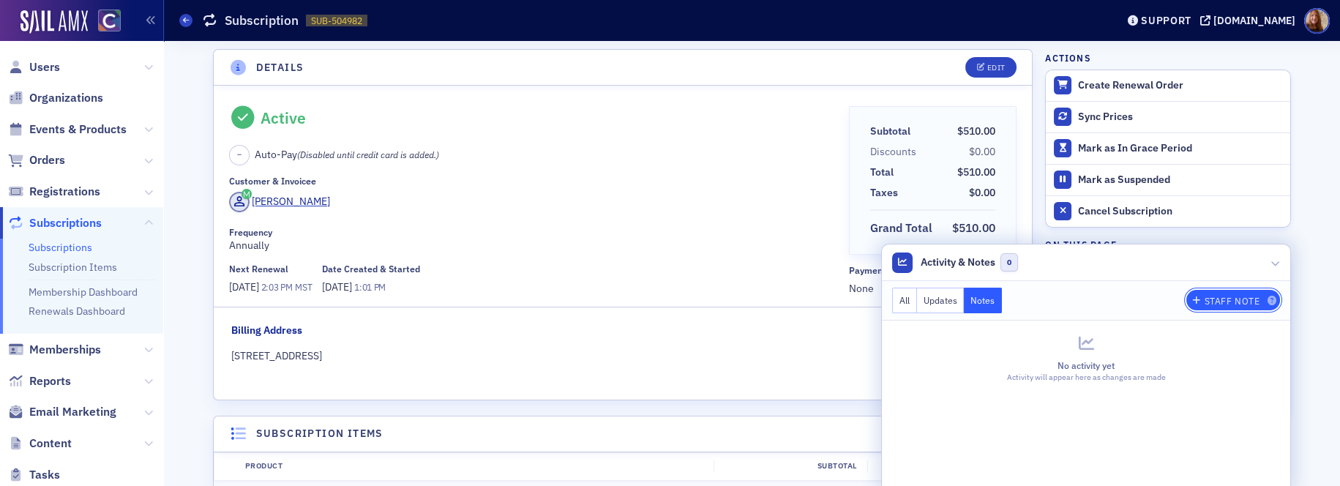
click at [1204, 303] on div "Staff Note" at bounding box center [1232, 301] width 56 height 8
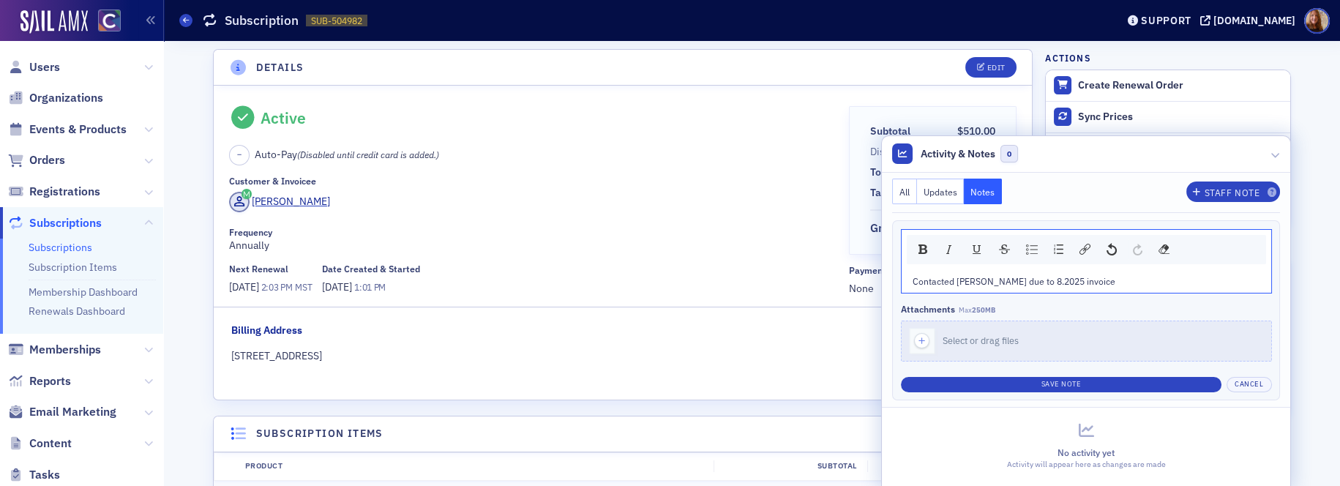
click at [991, 281] on span "Contacted [PERSON_NAME] due to 8.2025 invoice" at bounding box center [1013, 281] width 203 height 12
click at [1118, 283] on div "Contacted [PERSON_NAME] due to outstanding 8.2025 invoice" at bounding box center [1086, 280] width 348 height 13
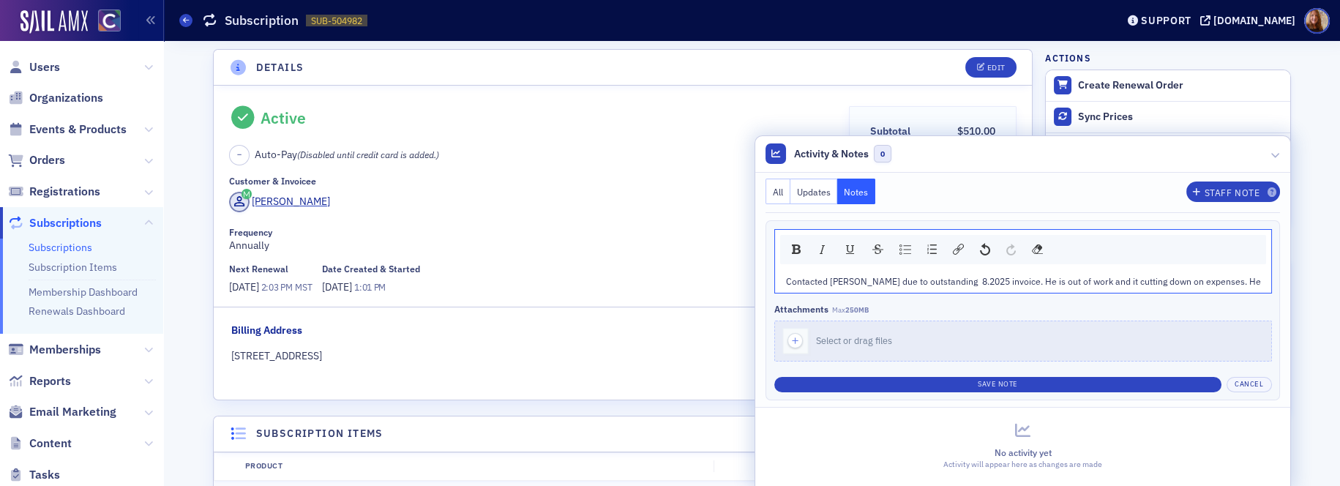
click at [1111, 281] on span "Contacted [PERSON_NAME] due to outstanding 8.2025 invoice. He is out of work an…" at bounding box center [1023, 281] width 475 height 12
drag, startPoint x: 1040, startPoint y: 282, endPoint x: 1263, endPoint y: 288, distance: 222.5
click at [1263, 288] on div "Contacted [PERSON_NAME] due to outstanding 8.2025 invoice. He is out of work an…" at bounding box center [1023, 280] width 496 height 23
click at [1238, 278] on span "Contacted [PERSON_NAME] due to outstanding 8.2025 invoice. He is out of work an…" at bounding box center [1023, 281] width 475 height 12
drag, startPoint x: 1243, startPoint y: 279, endPoint x: 1254, endPoint y: 286, distance: 12.8
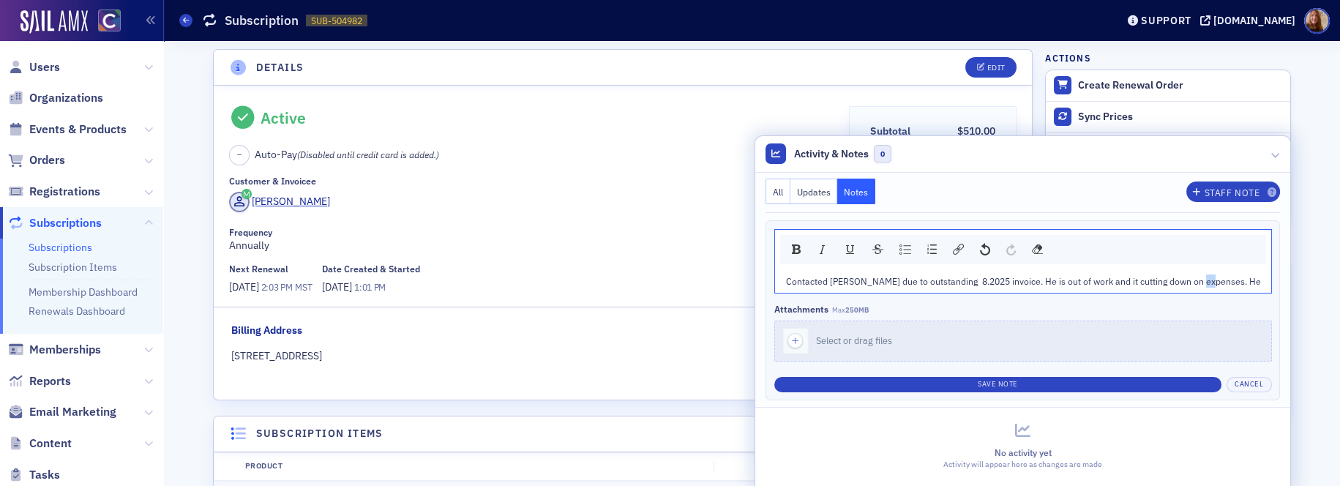
click at [1254, 286] on span "Contacted [PERSON_NAME] due to outstanding 8.2025 invoice. He is out of work an…" at bounding box center [1023, 281] width 475 height 12
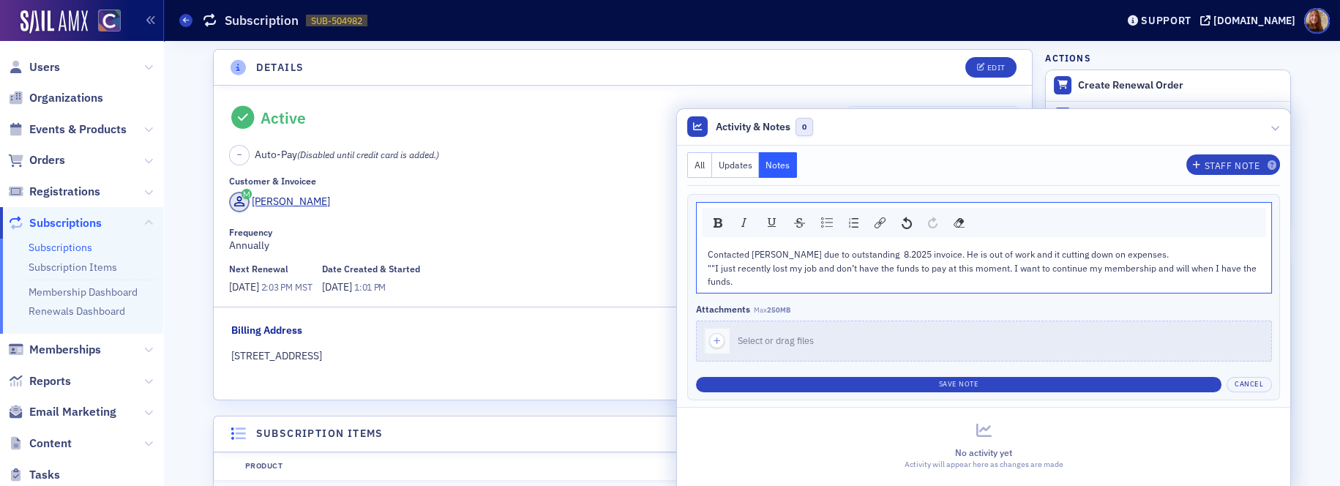
click at [707, 271] on span """I just recently lost my job and don’t have the funds to pay at this moment. I…" at bounding box center [982, 274] width 551 height 25
click at [1144, 270] on span ""I just recently lost my job and don’t have the funds to pay at this moment. I …" at bounding box center [980, 274] width 547 height 25
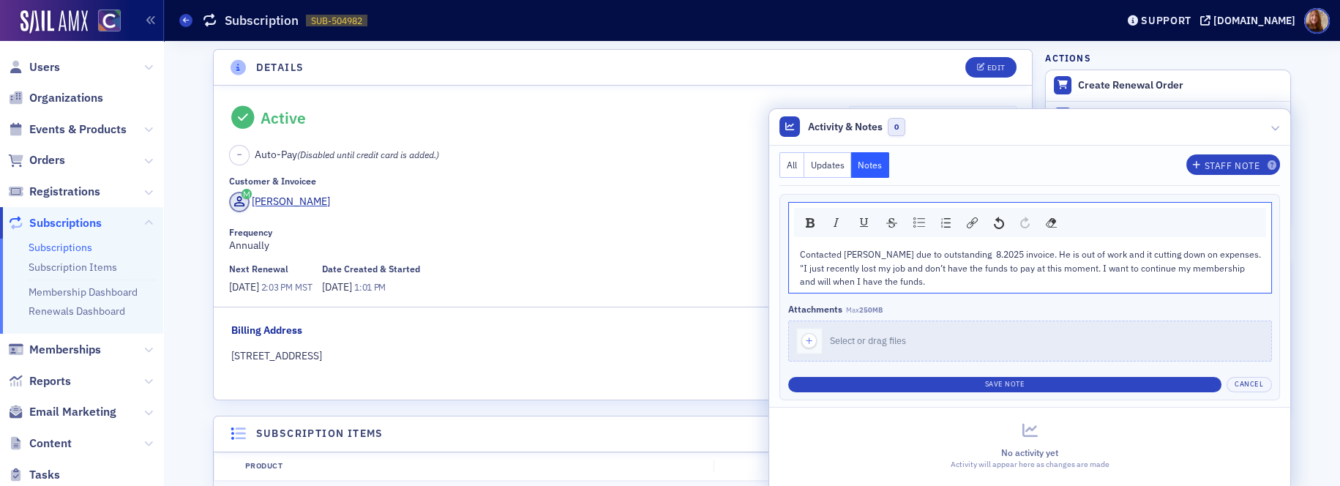
click at [1115, 269] on span ""I just recently lost my job and don’t have the funds to pay at this moment. I …" at bounding box center [1022, 268] width 445 height 12
click at [988, 277] on div "and will when I have the funds." at bounding box center [1030, 280] width 461 height 13
click at [1224, 255] on div "Contacted [PERSON_NAME] due to outstanding 8.2025 invoice. He is out of work an…" at bounding box center [1030, 253] width 461 height 13
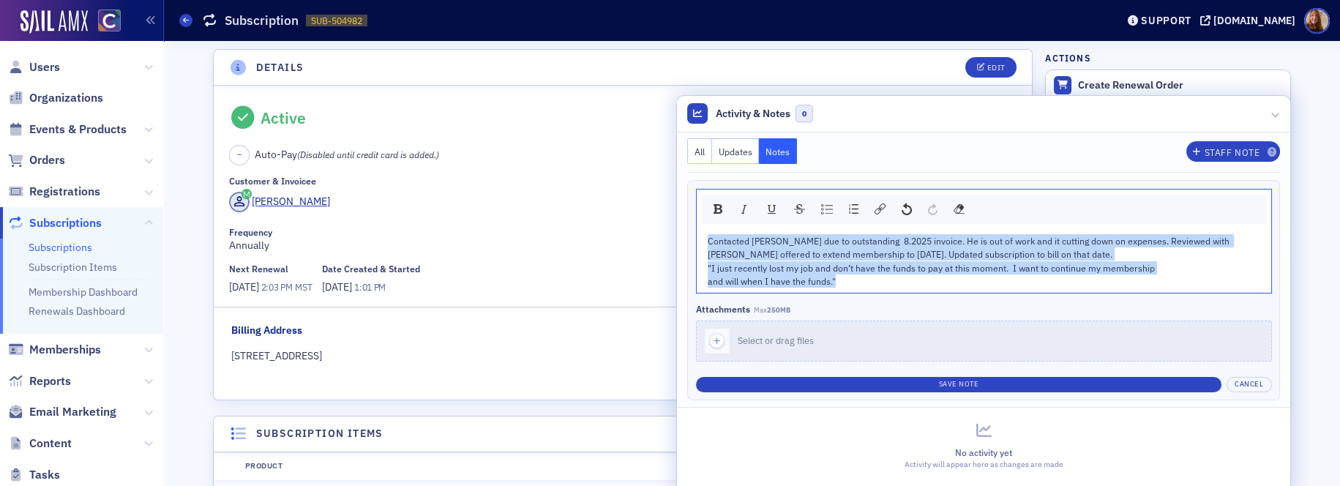
drag, startPoint x: 849, startPoint y: 284, endPoint x: 660, endPoint y: 238, distance: 194.3
copy div "Contacted [PERSON_NAME] due to outstanding 8.2025 invoice. He is out of work an…"
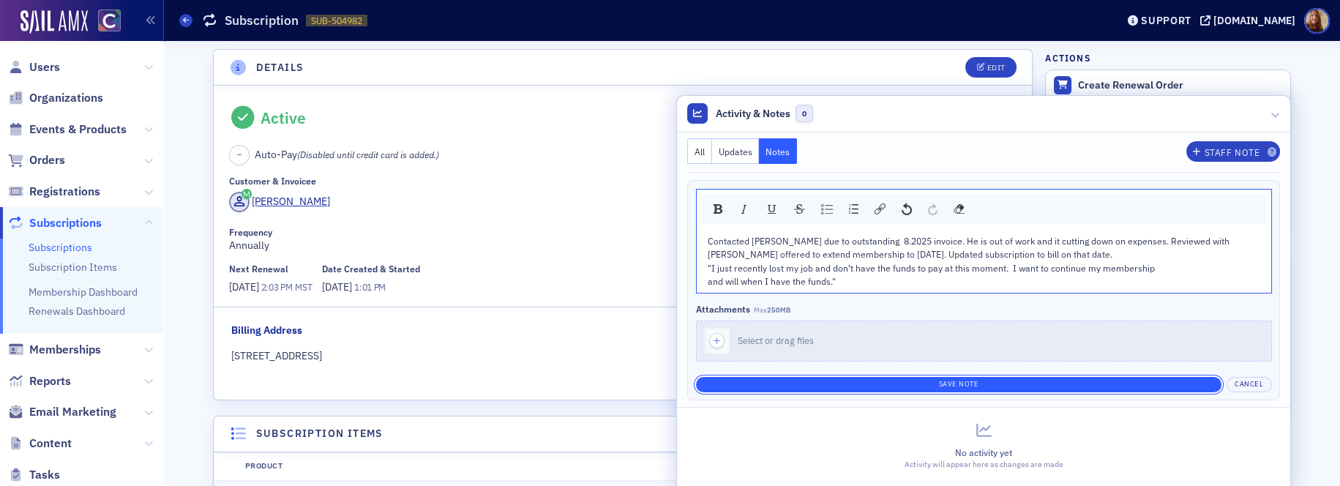
click at [993, 387] on button "Save Note" at bounding box center [958, 384] width 525 height 15
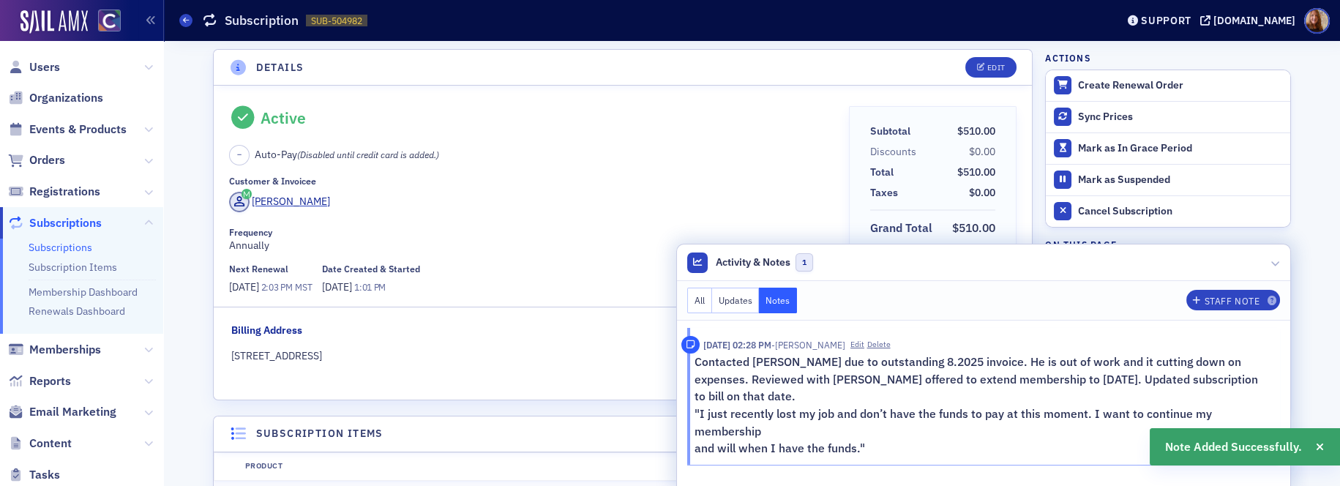
click at [581, 155] on div "– Auto-Pay (Disabled until credit card is added.)" at bounding box center [533, 155] width 609 height 20
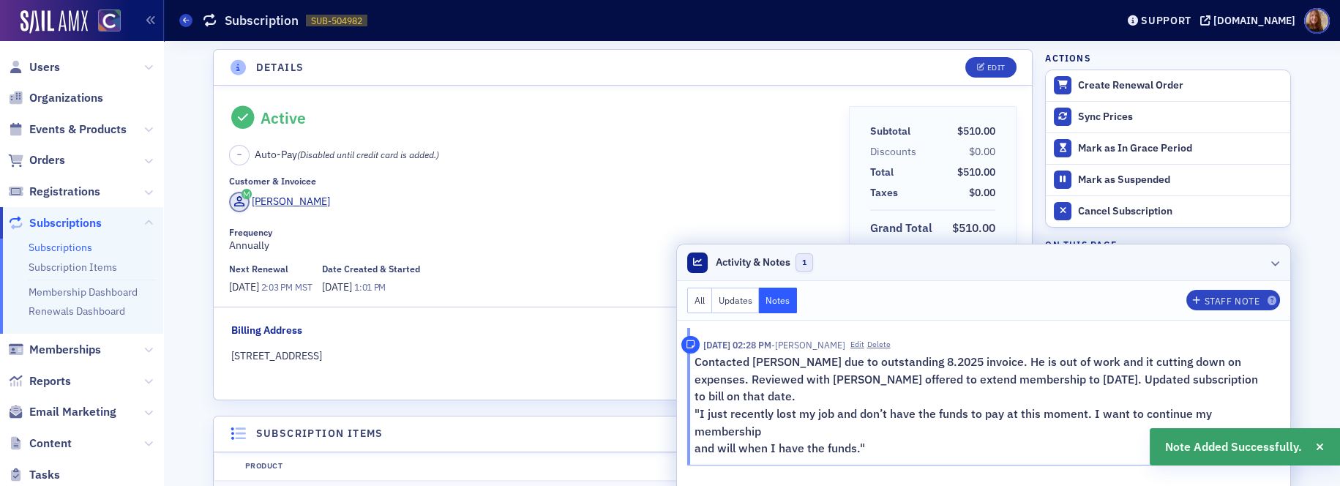
click at [1094, 264] on header "Activity & Notes 1" at bounding box center [983, 262] width 613 height 37
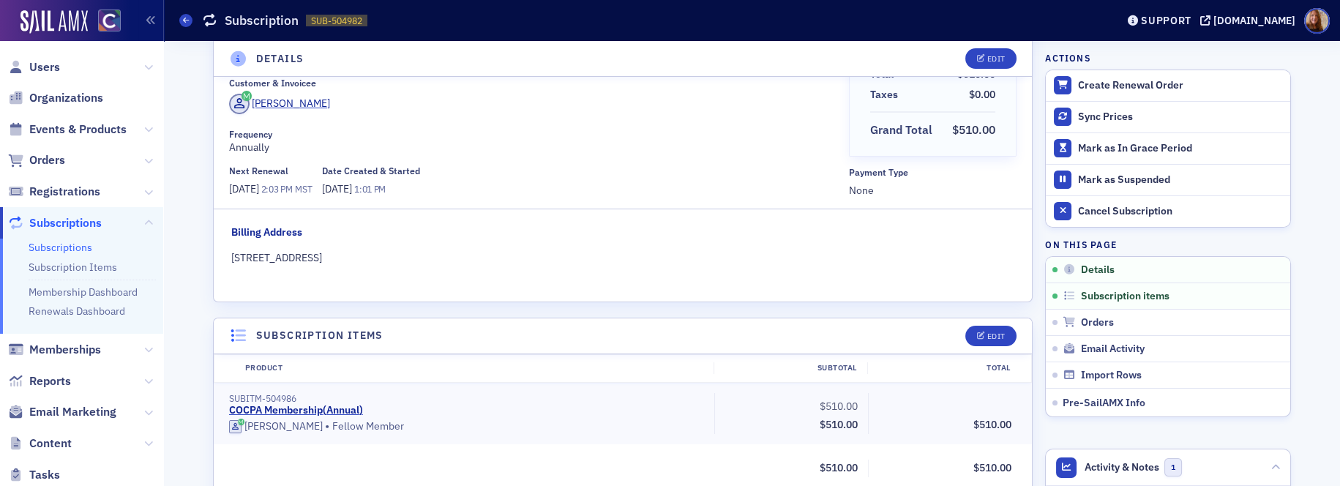
scroll to position [283, 0]
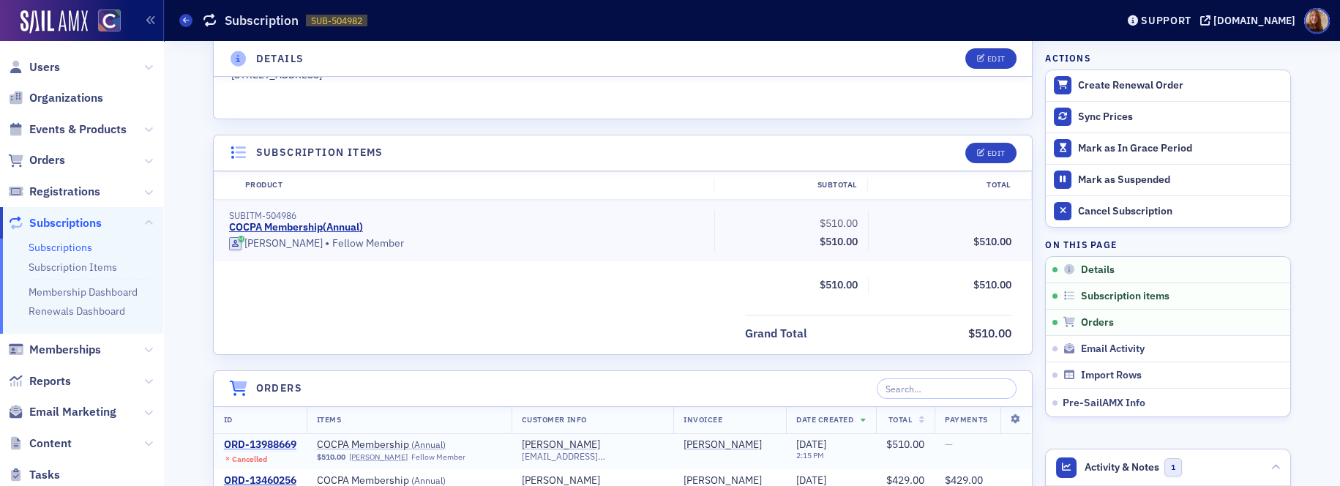
click at [261, 443] on div "ORD-13988669" at bounding box center [260, 444] width 72 height 13
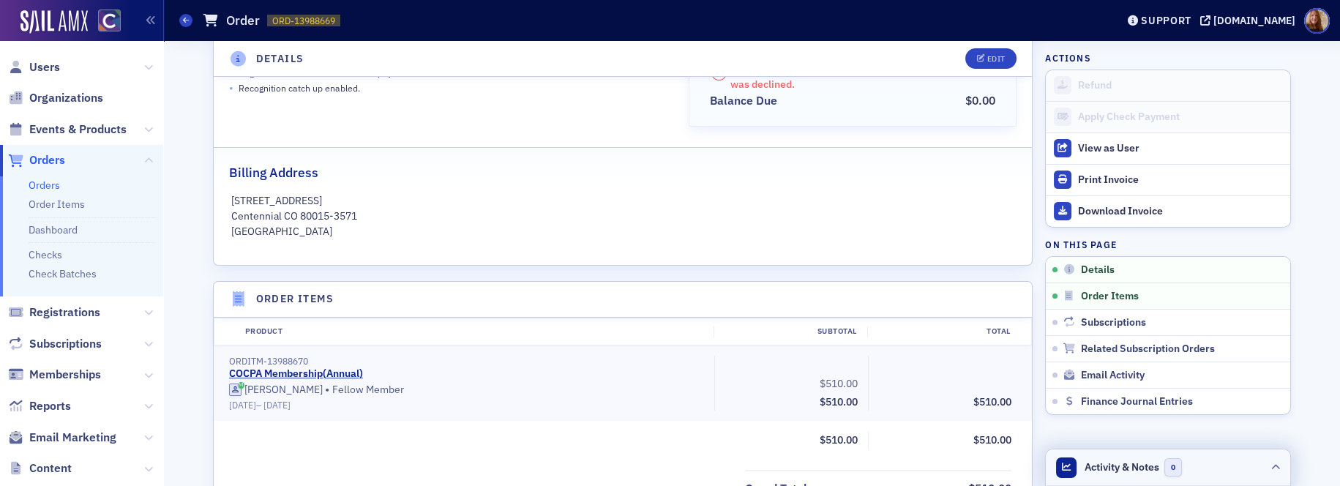
click at [1227, 468] on header "Activity & Notes 0" at bounding box center [1167, 467] width 244 height 37
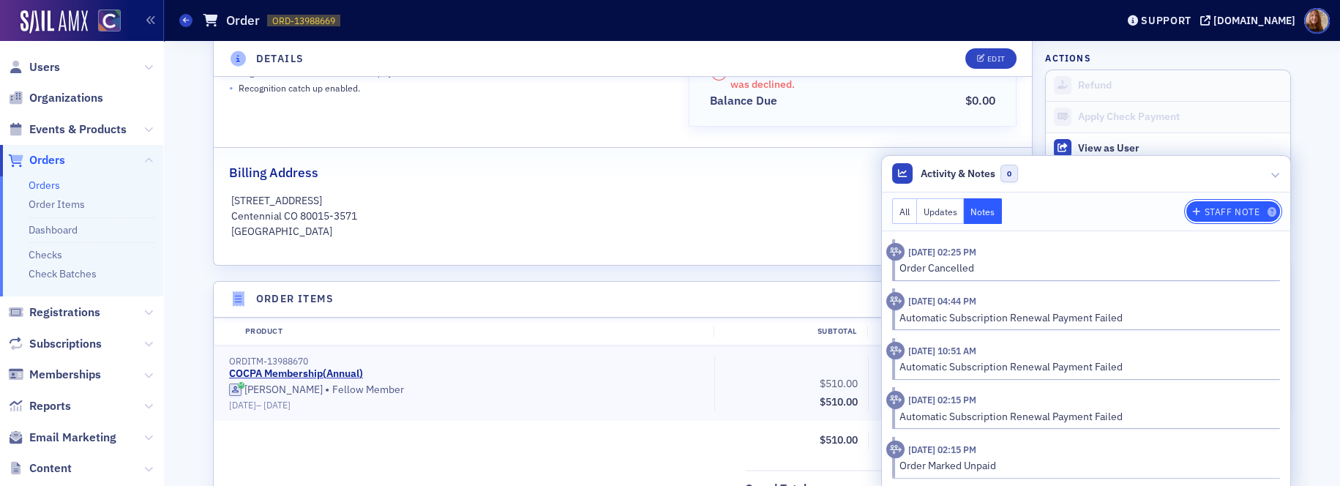
click at [1213, 213] on div "Staff Note" at bounding box center [1232, 212] width 56 height 8
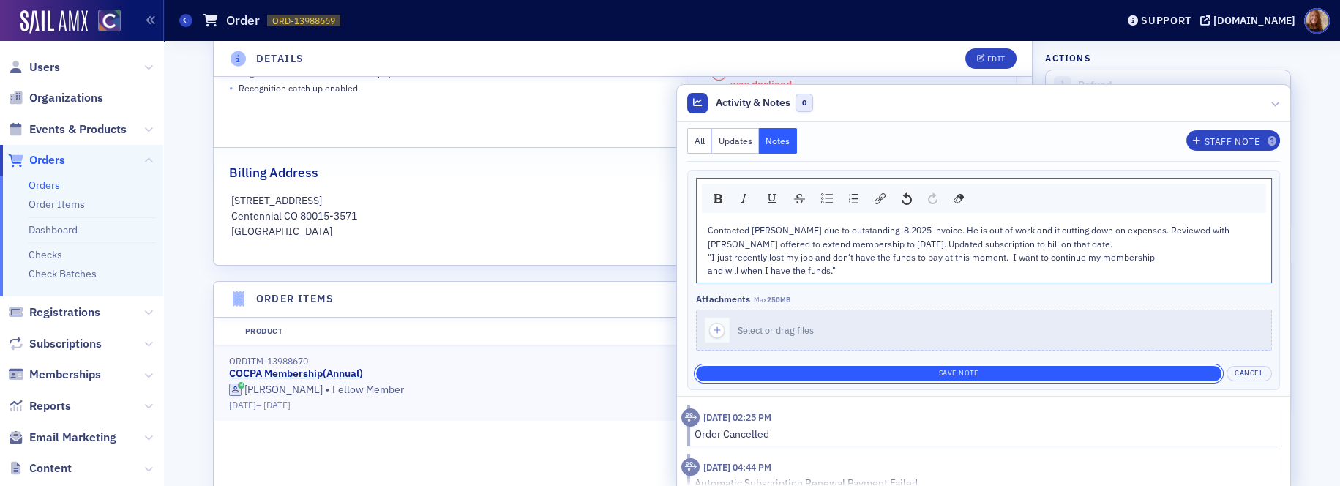
click at [987, 377] on button "Save Note" at bounding box center [958, 373] width 525 height 15
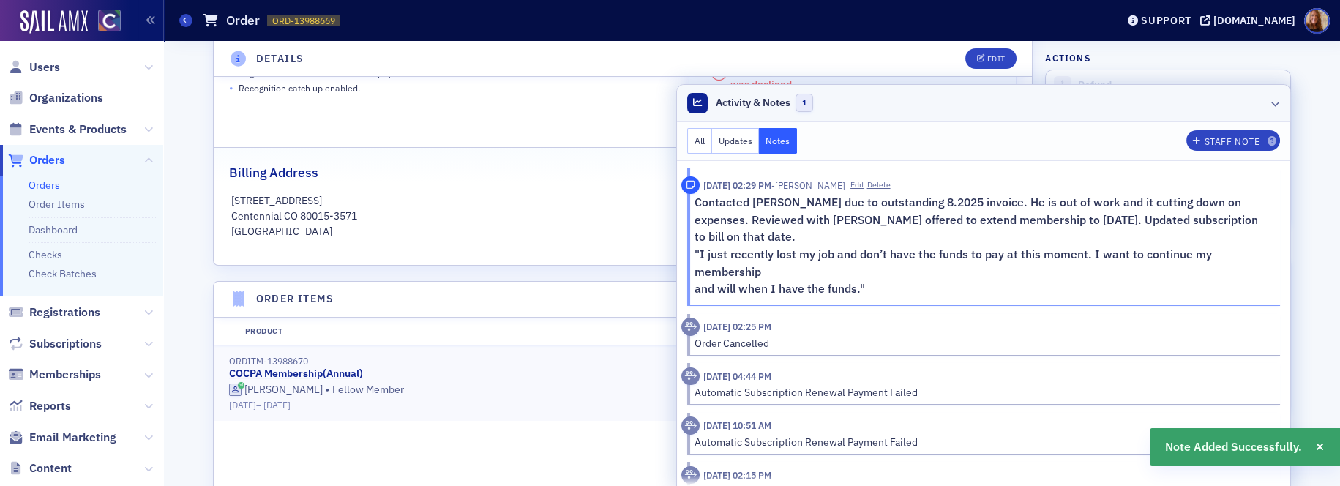
click at [1191, 108] on header "Activity & Notes 1" at bounding box center [983, 103] width 613 height 37
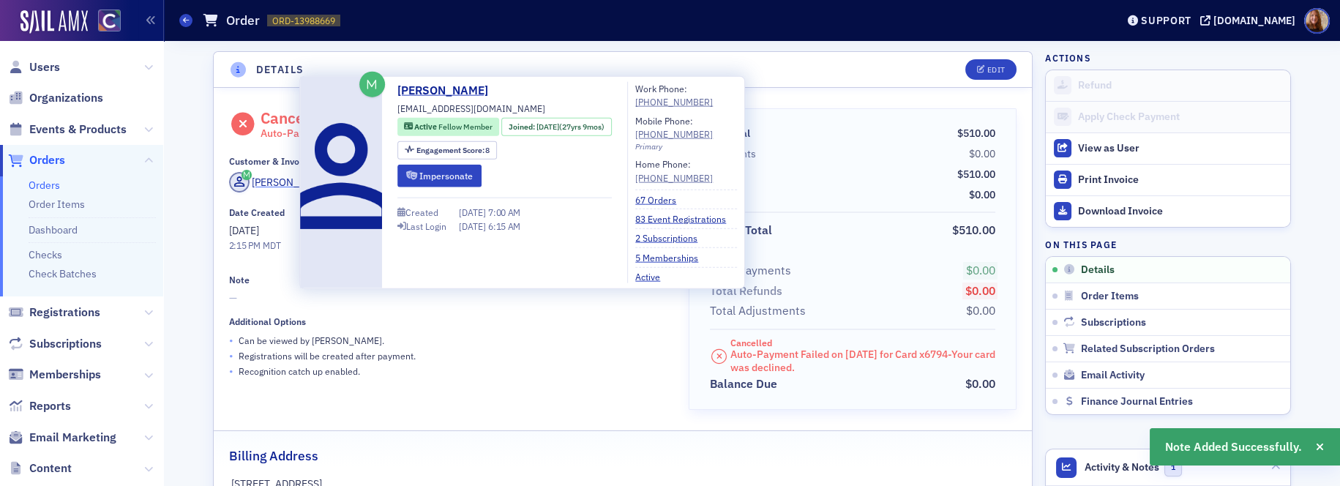
click at [266, 180] on div "[PERSON_NAME]" at bounding box center [291, 182] width 78 height 15
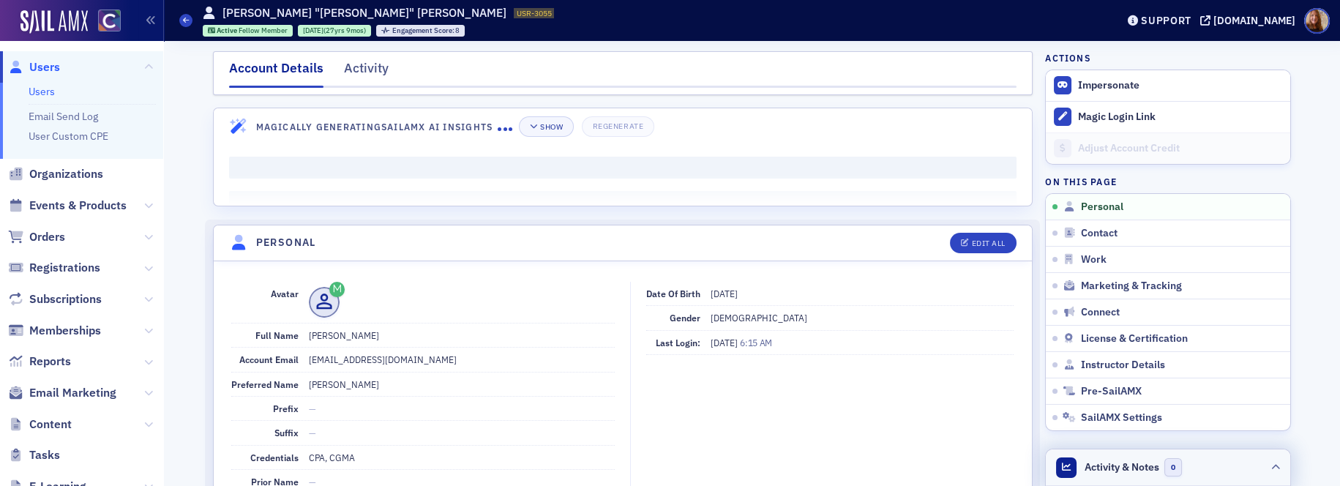
click at [1214, 462] on header "Activity & Notes 0" at bounding box center [1167, 467] width 244 height 37
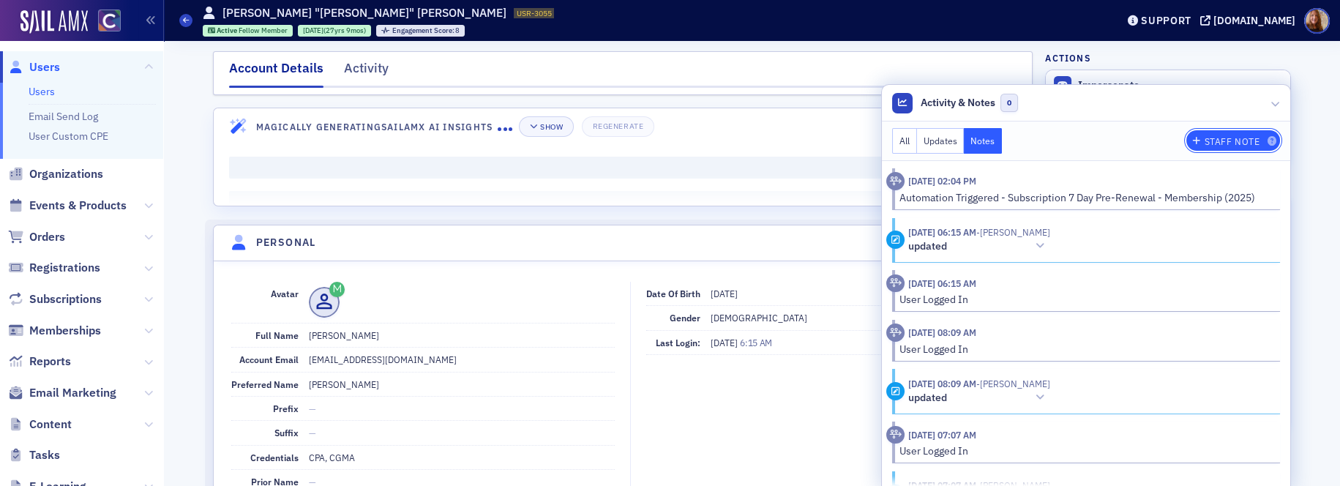
click at [1226, 139] on div "Staff Note" at bounding box center [1232, 142] width 56 height 8
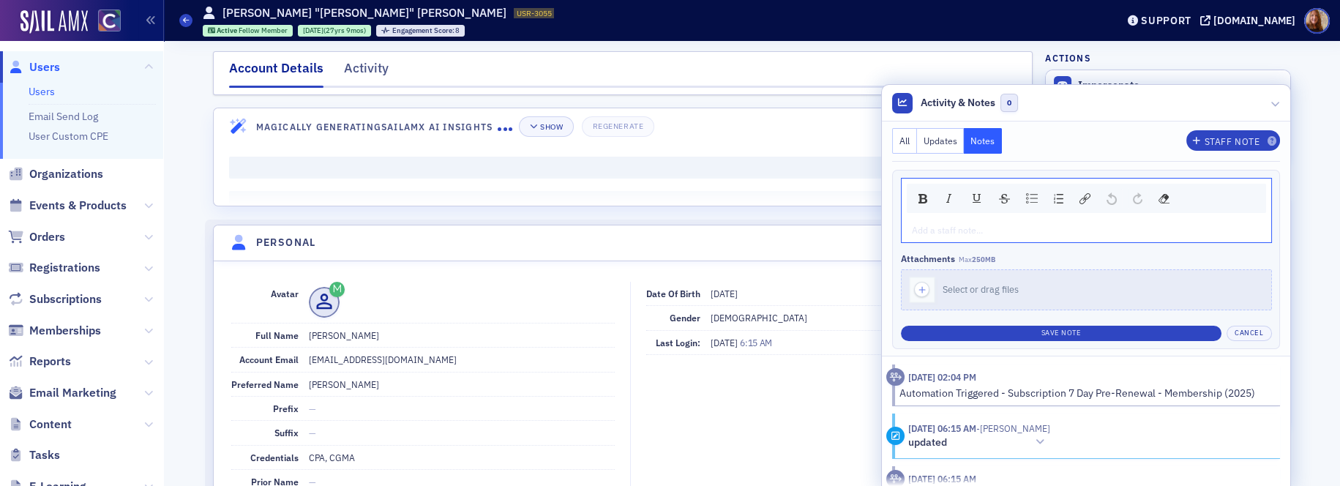
click at [920, 235] on div "rdw-editor" at bounding box center [1086, 229] width 348 height 13
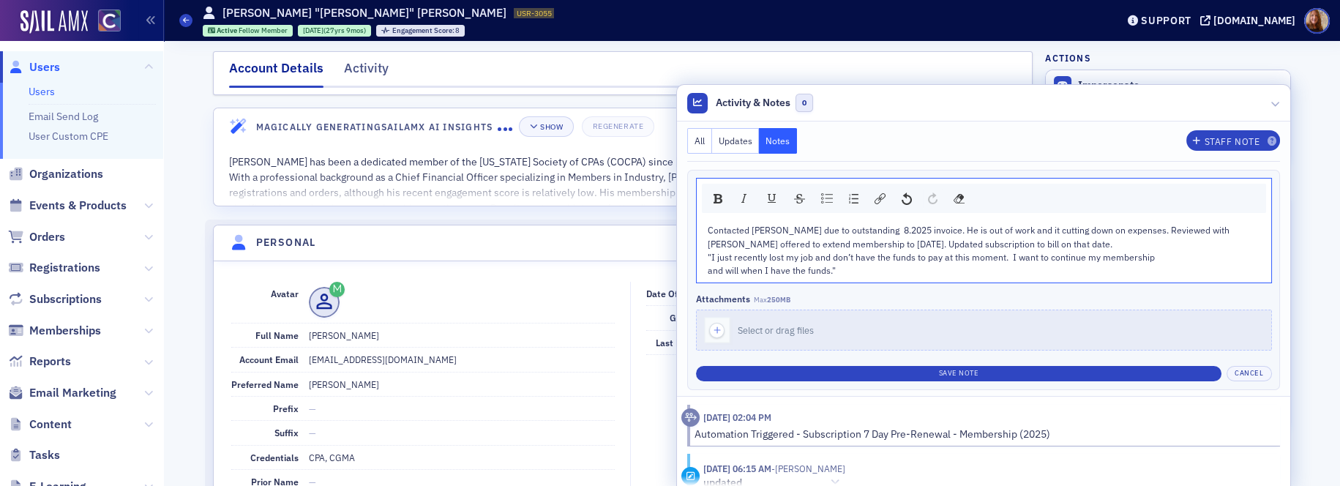
click at [1203, 228] on span "Contacted [PERSON_NAME] due to outstanding 8.2025 invoice. He is out of work an…" at bounding box center [969, 236] width 524 height 25
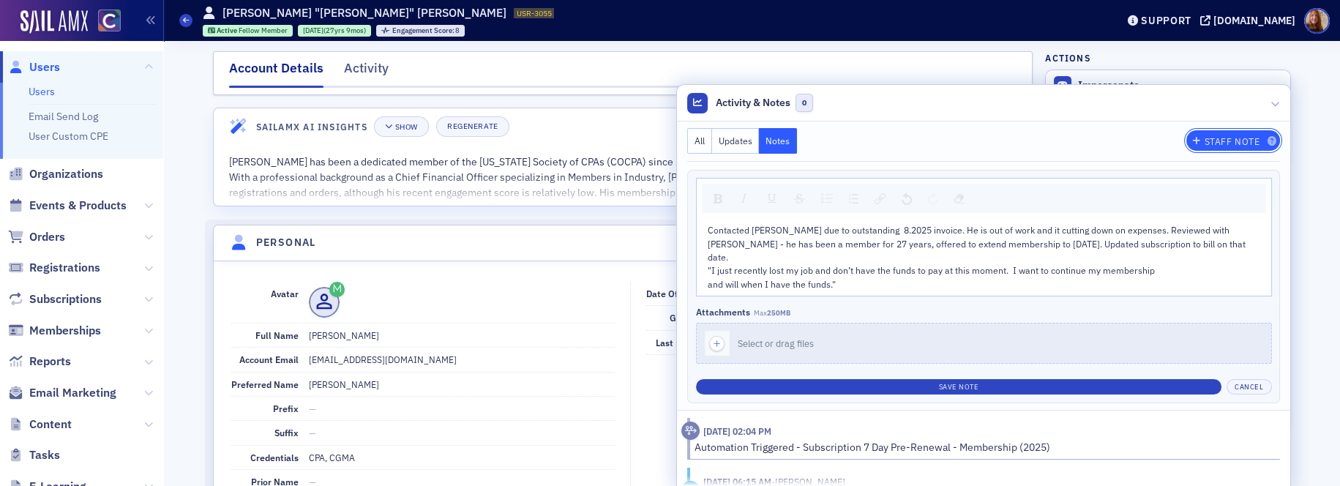
click at [1225, 146] on button "Staff Note" at bounding box center [1233, 140] width 94 height 20
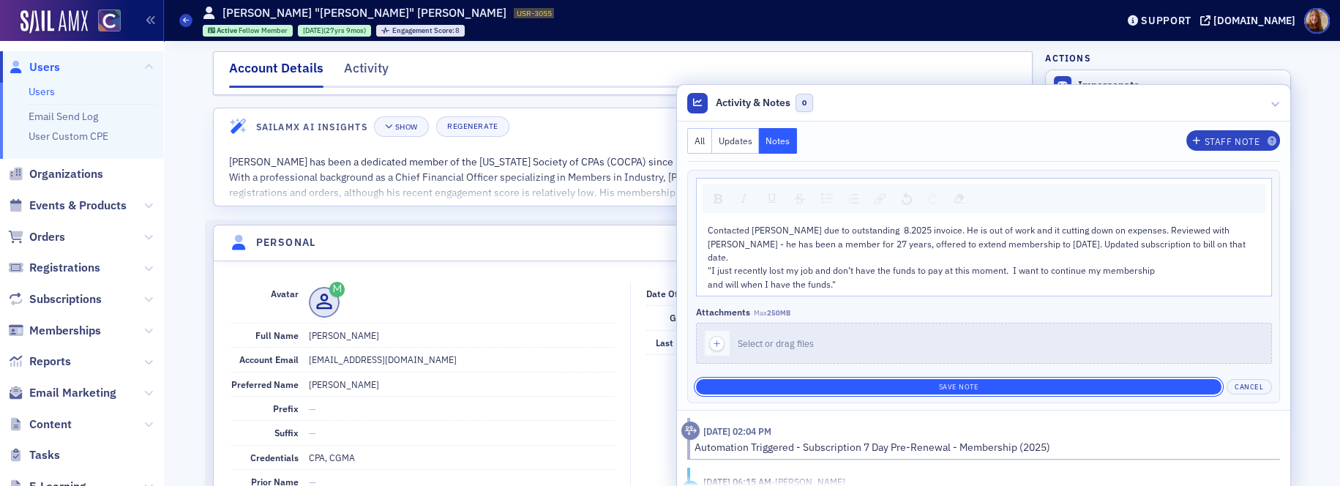
click at [990, 379] on button "Save Note" at bounding box center [958, 386] width 525 height 15
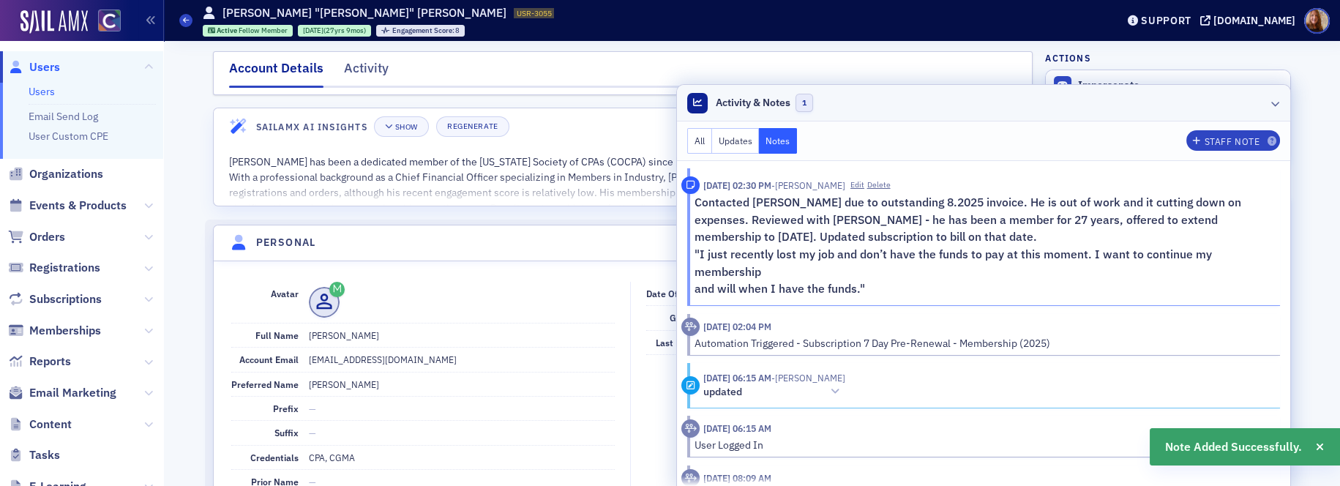
click at [1105, 95] on header "Activity & Notes 1" at bounding box center [983, 103] width 613 height 37
